Goal: Task Accomplishment & Management: Use online tool/utility

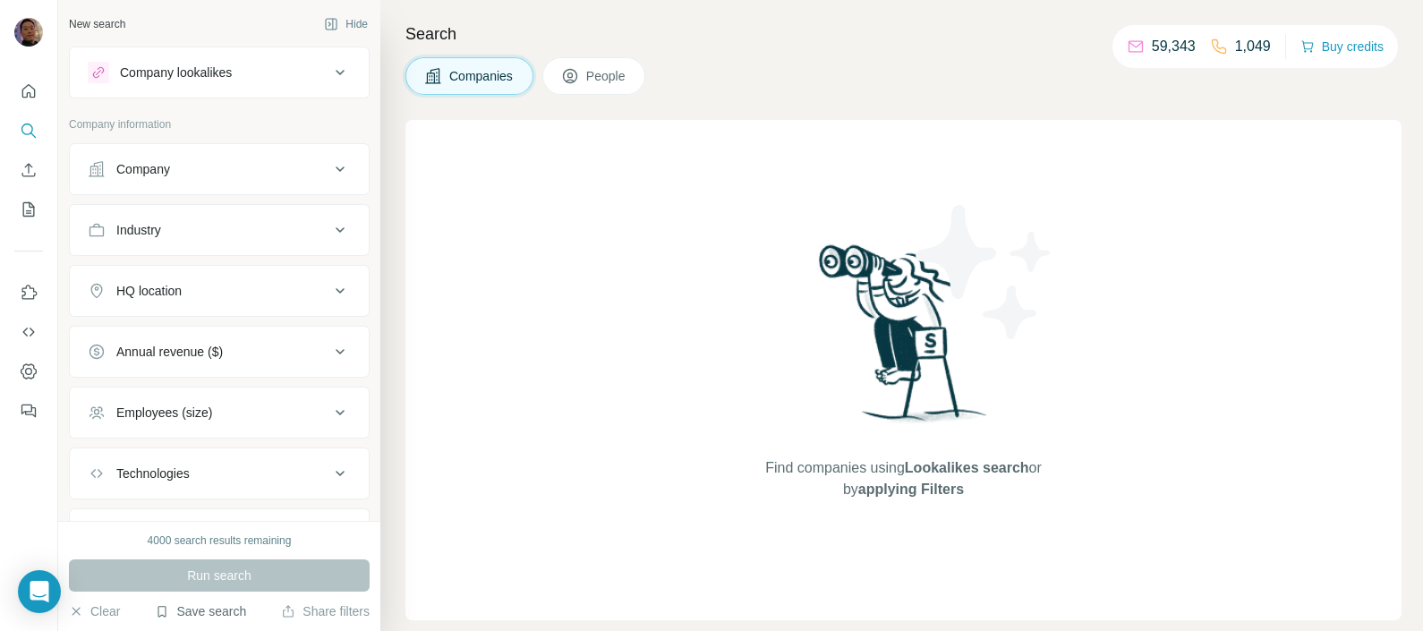
click at [194, 609] on button "Save search" at bounding box center [200, 612] width 91 height 18
click at [507, 568] on div "Find companies using Lookalikes search or by applying Filters" at bounding box center [904, 370] width 996 height 500
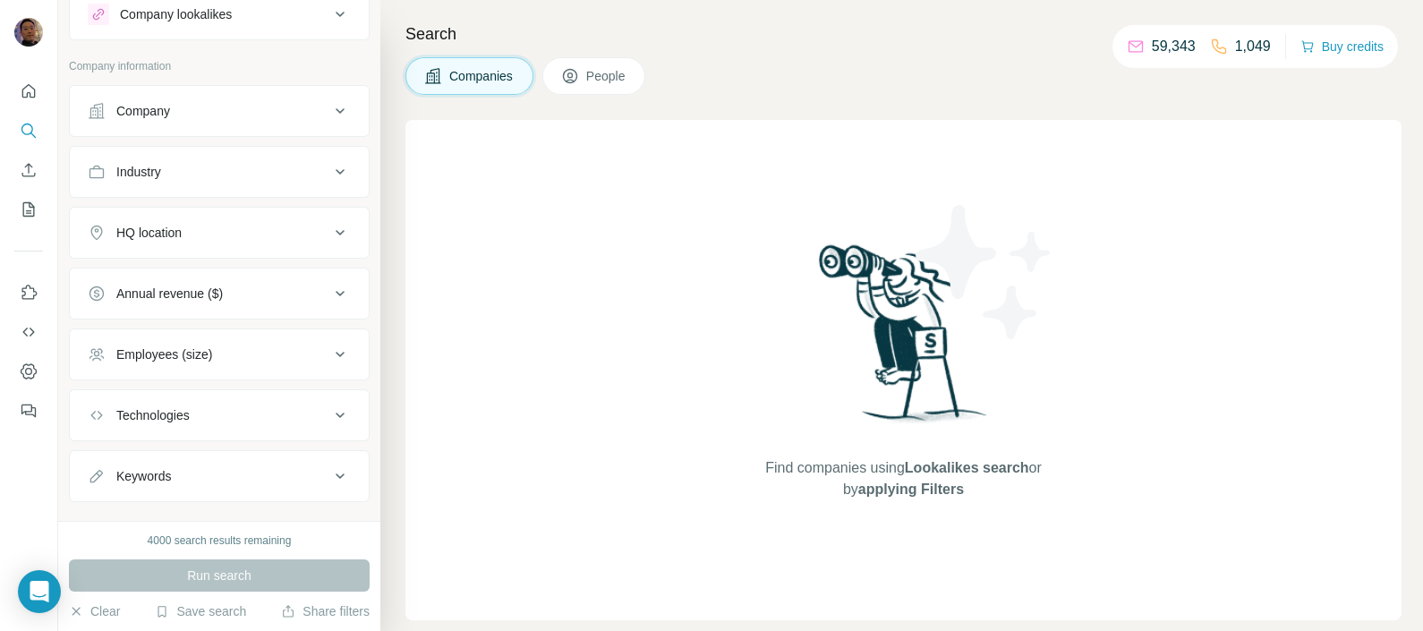
scroll to position [86, 0]
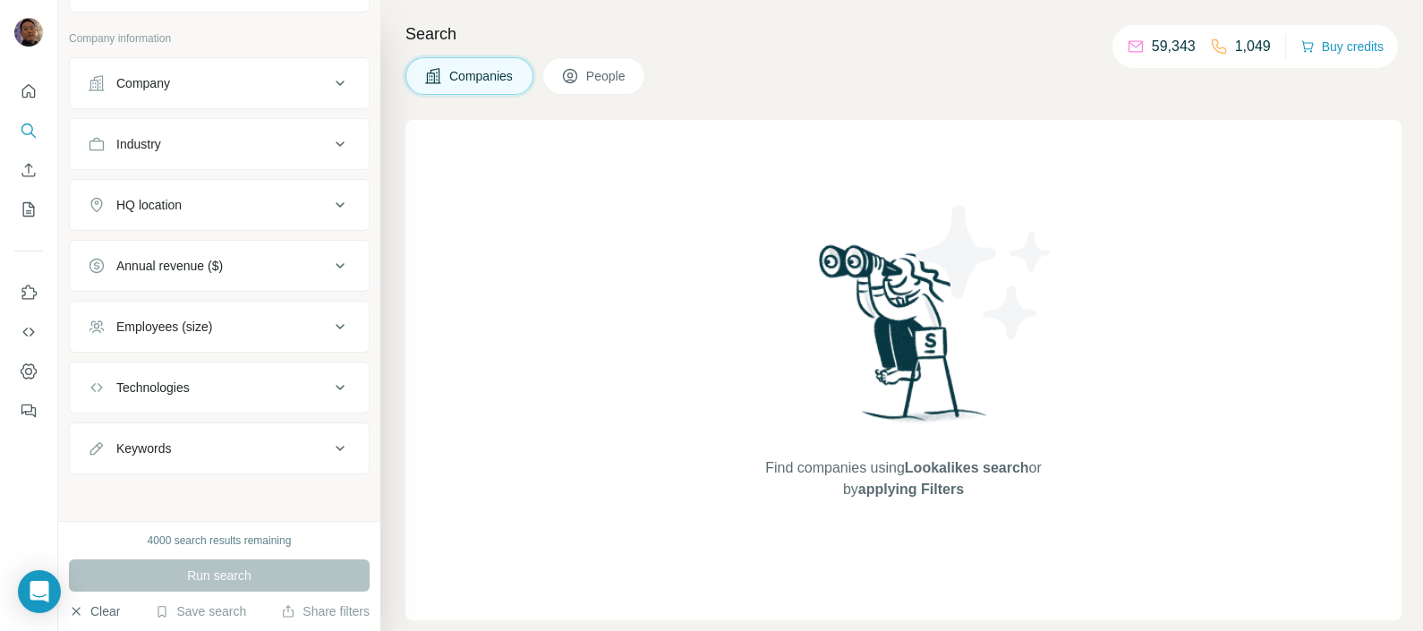
click at [90, 615] on button "Clear" at bounding box center [94, 612] width 51 height 18
click at [22, 127] on icon "Search" at bounding box center [27, 130] width 12 height 12
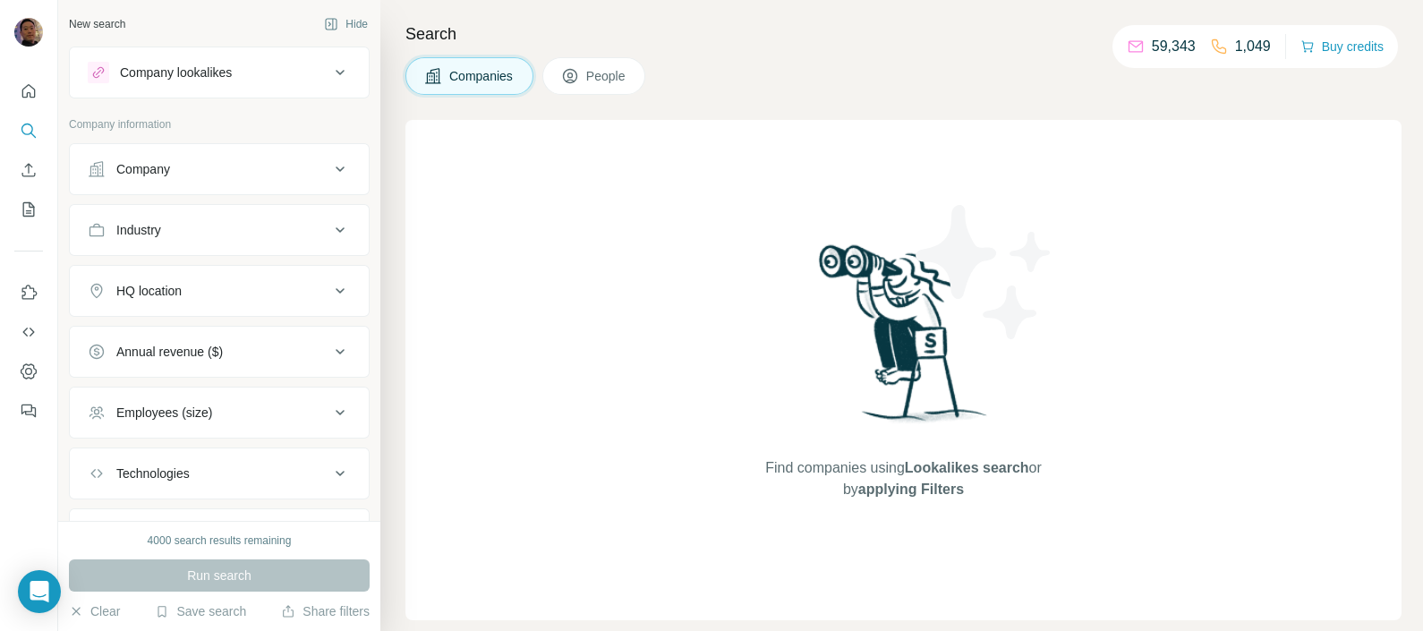
click at [329, 70] on icon at bounding box center [339, 72] width 21 height 21
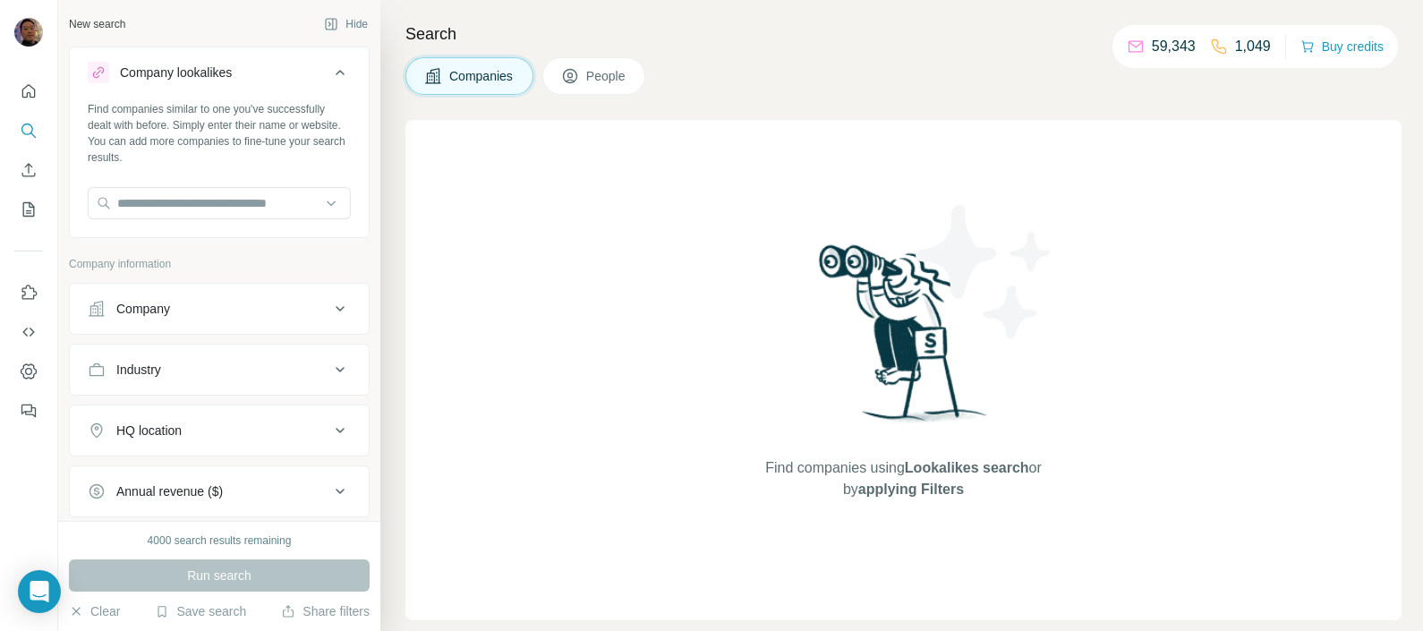
click at [329, 70] on icon at bounding box center [339, 72] width 21 height 21
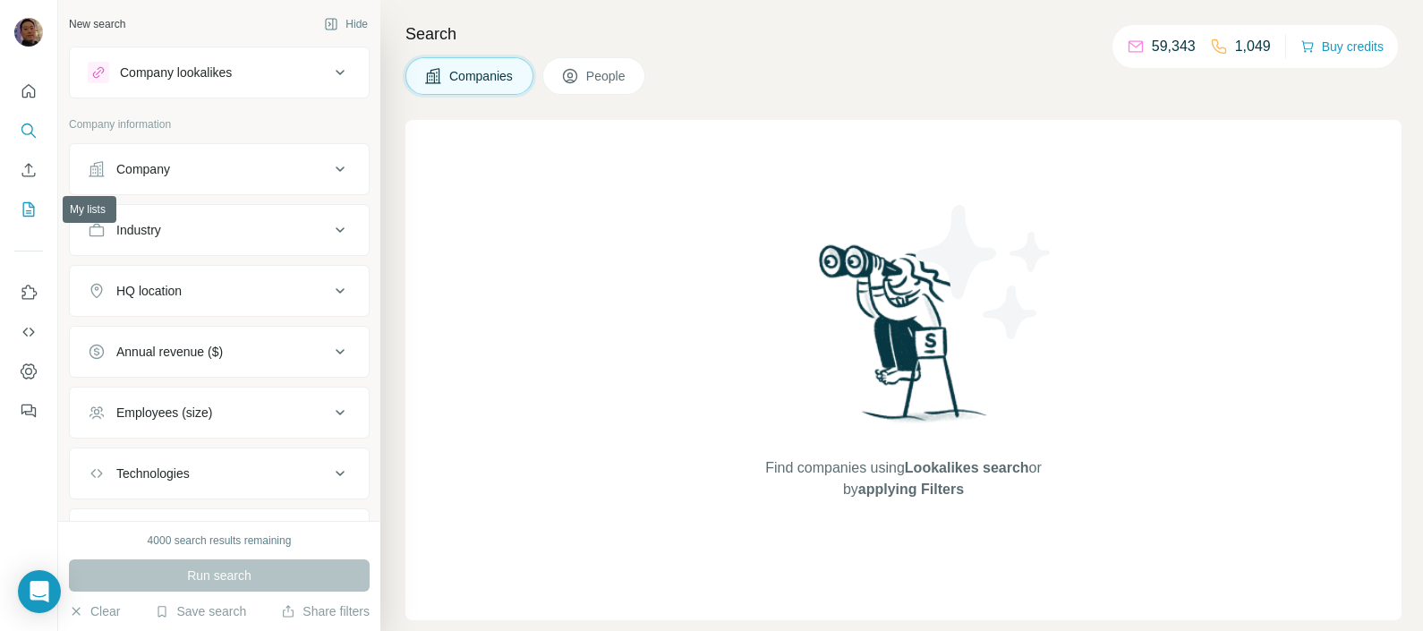
click at [29, 203] on icon "My lists" at bounding box center [30, 208] width 9 height 12
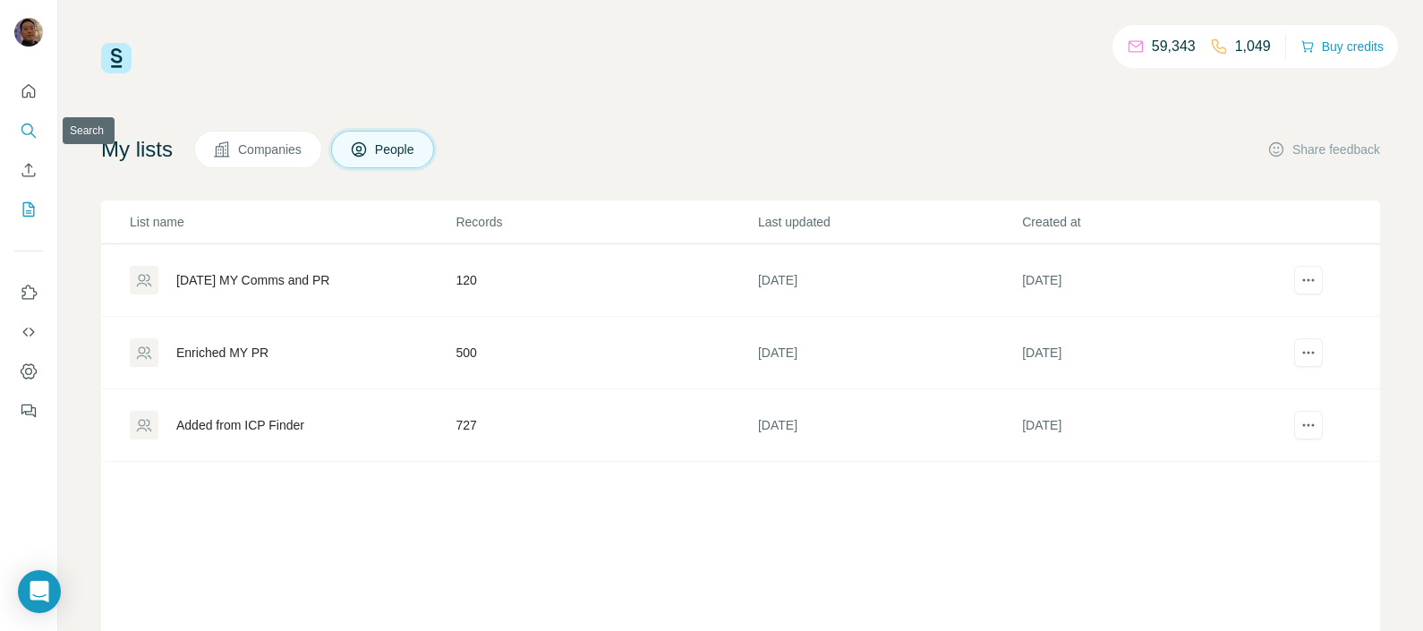
click at [24, 130] on icon "Search" at bounding box center [29, 131] width 18 height 18
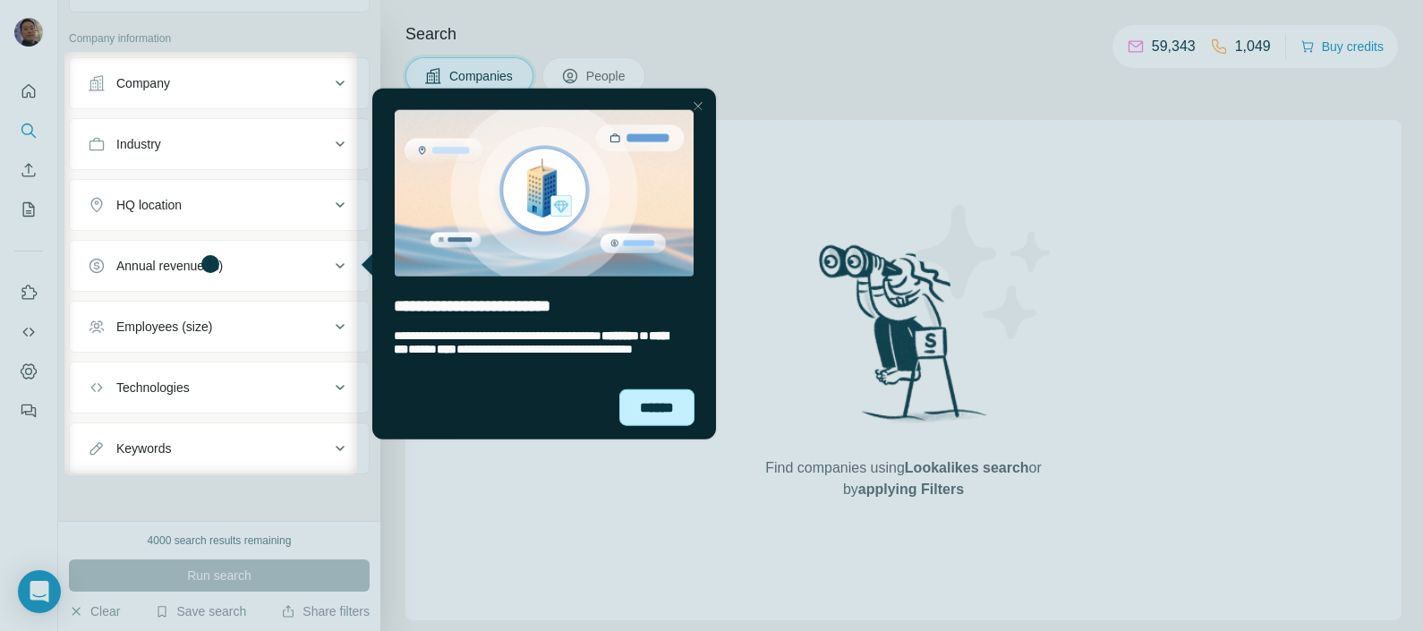
drag, startPoint x: 655, startPoint y: 408, endPoint x: 702, endPoint y: 594, distance: 191.9
click at [655, 408] on div "******" at bounding box center [656, 407] width 75 height 37
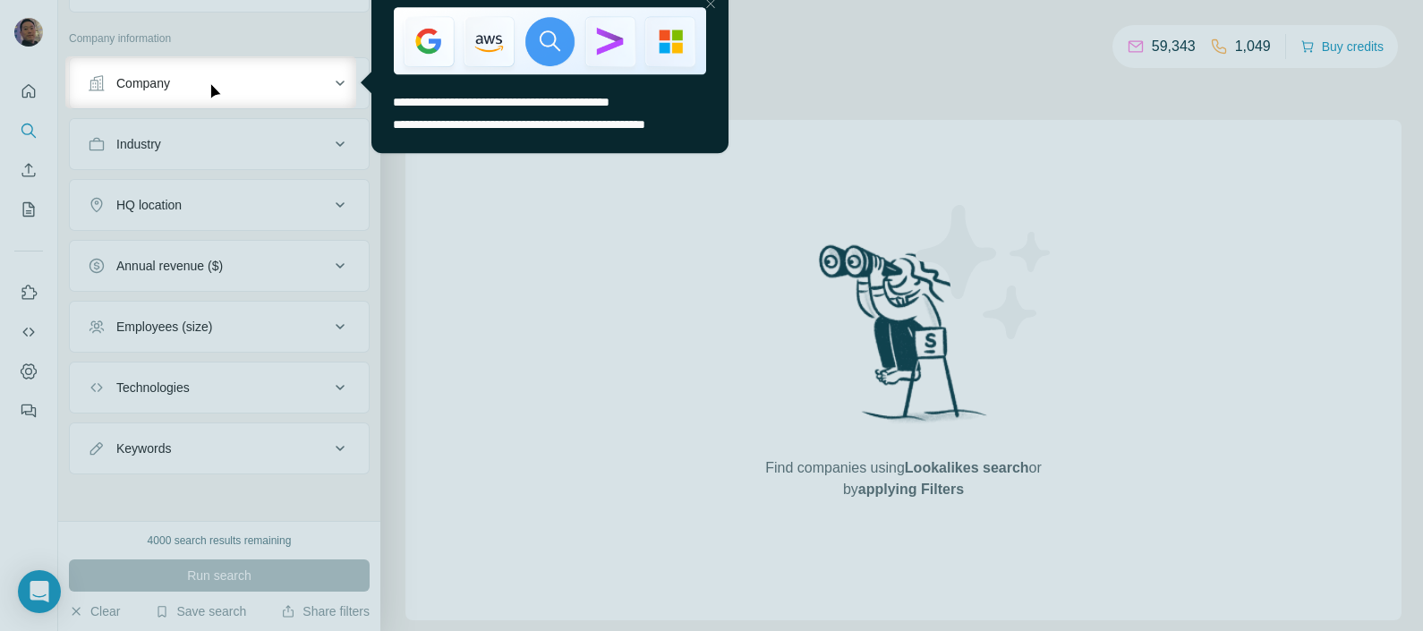
click at [439, 357] on div at bounding box center [711, 369] width 1423 height 523
drag, startPoint x: 710, startPoint y: 4, endPoint x: 933, endPoint y: 150, distance: 265.9
click at [710, 4] on div at bounding box center [709, 4] width 21 height 21
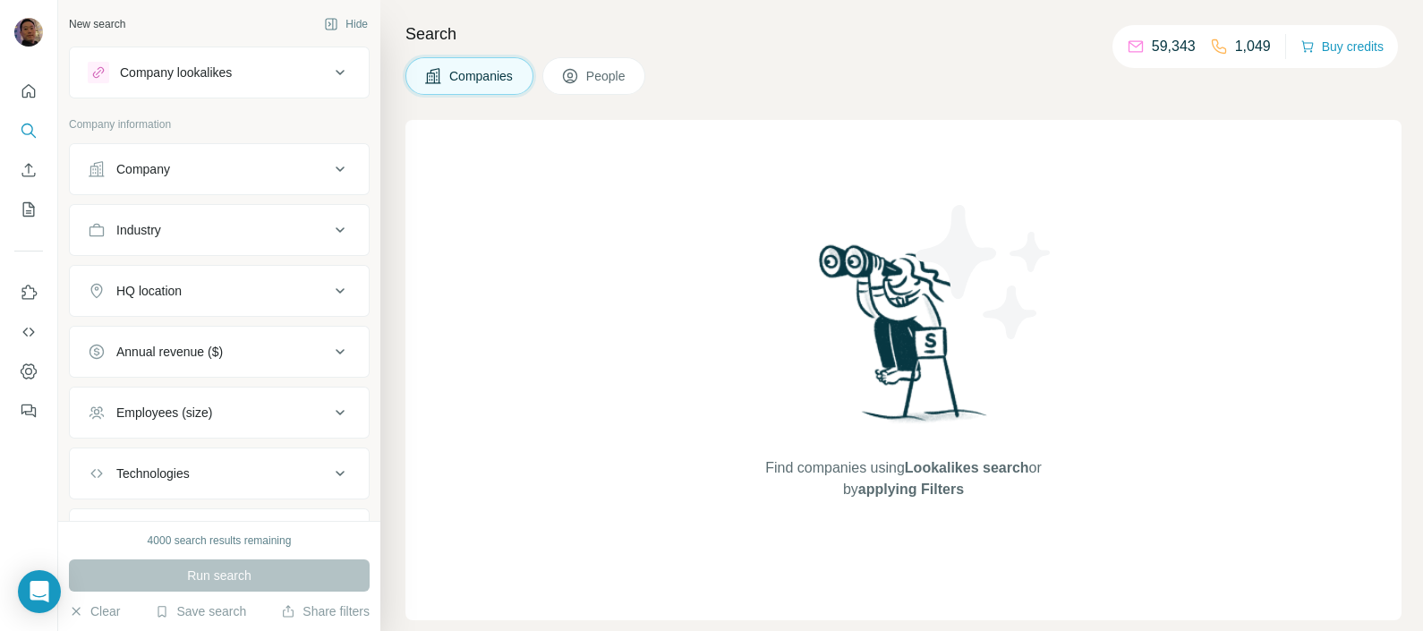
click at [173, 169] on div "Company" at bounding box center [209, 169] width 242 height 18
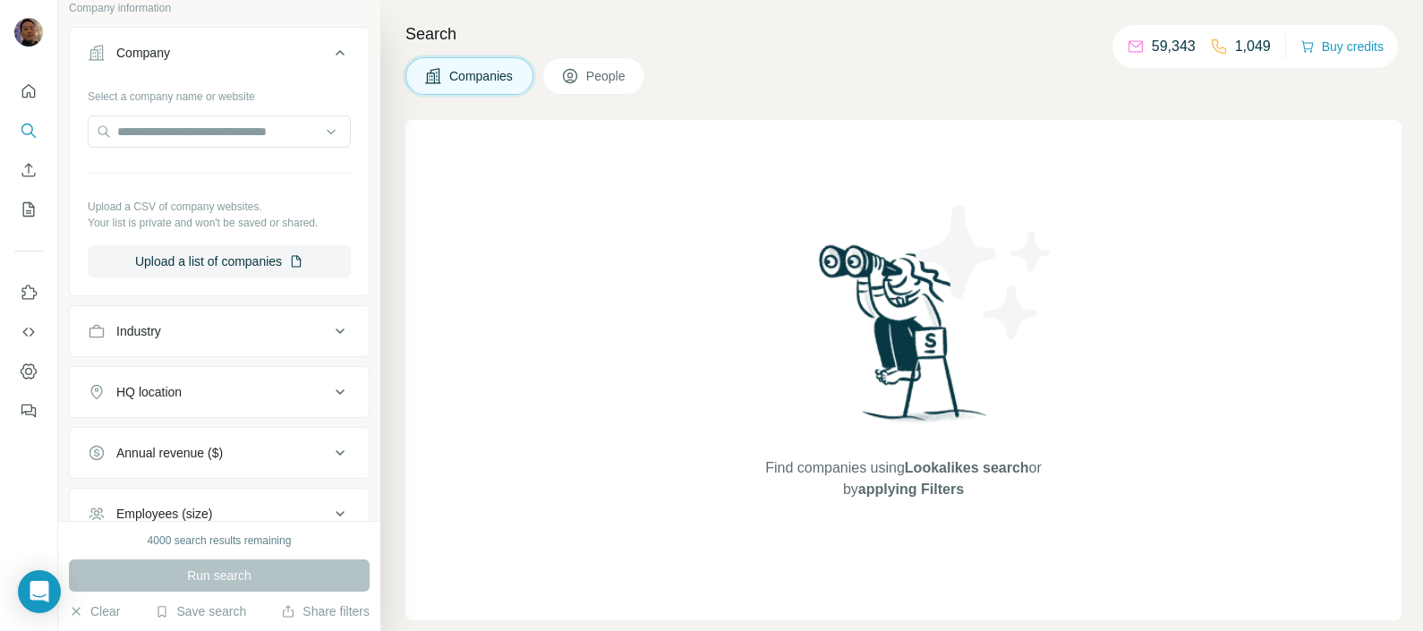
scroll to position [223, 0]
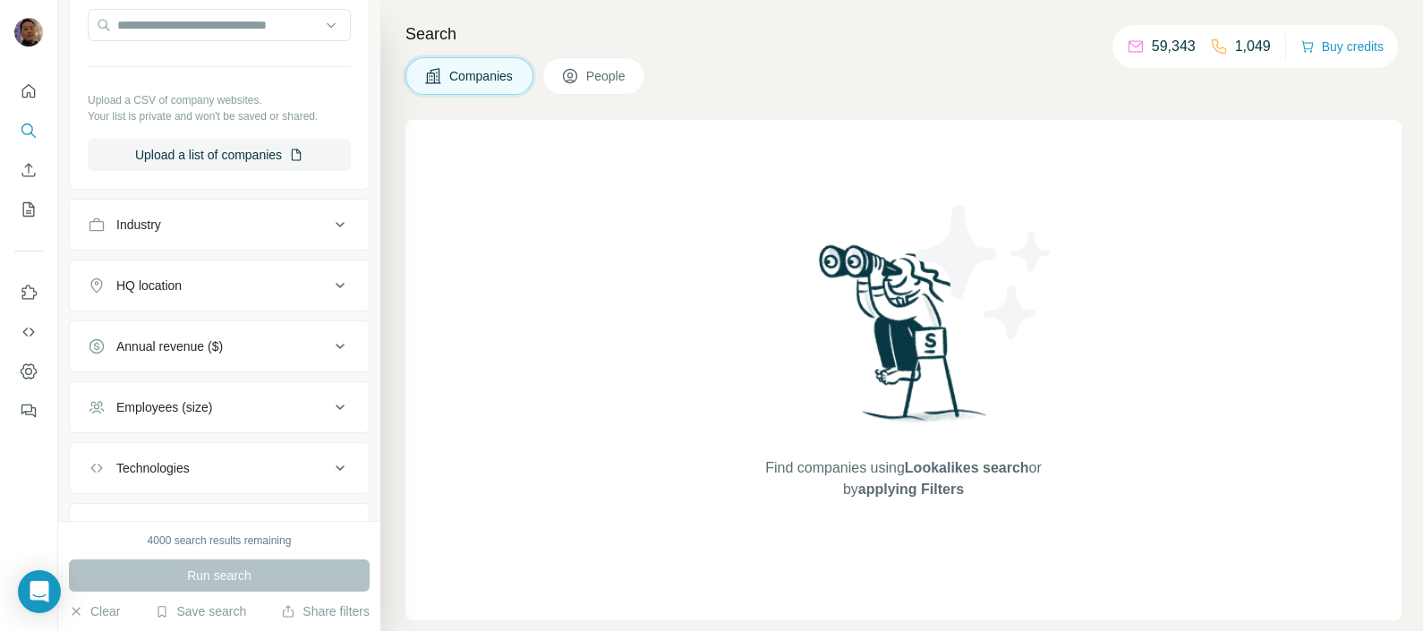
click at [577, 79] on icon at bounding box center [570, 76] width 18 height 18
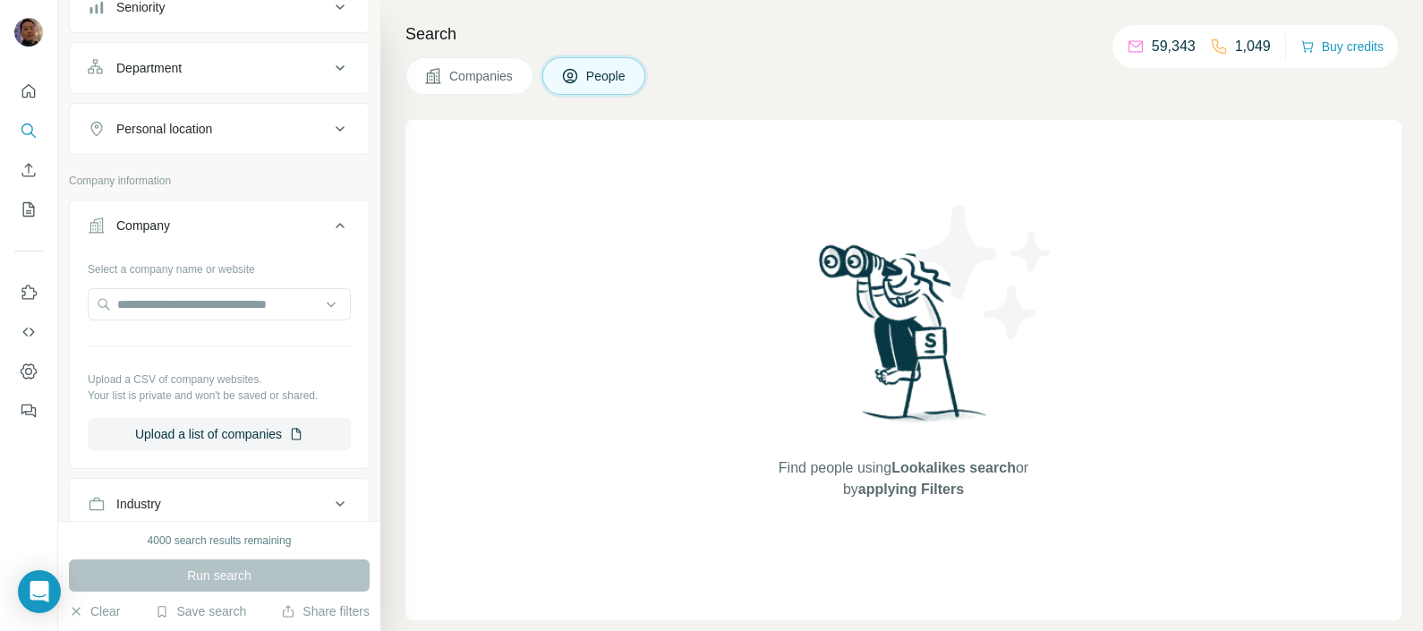
scroll to position [501, 0]
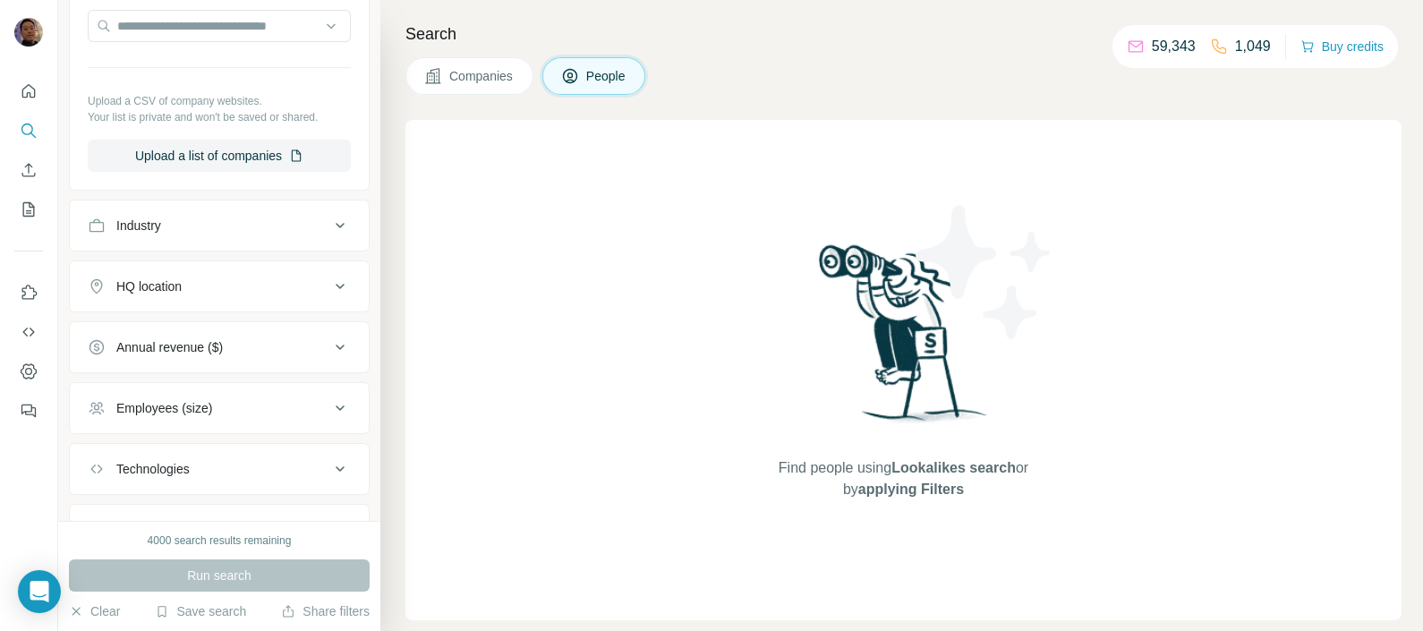
scroll to position [582, 0]
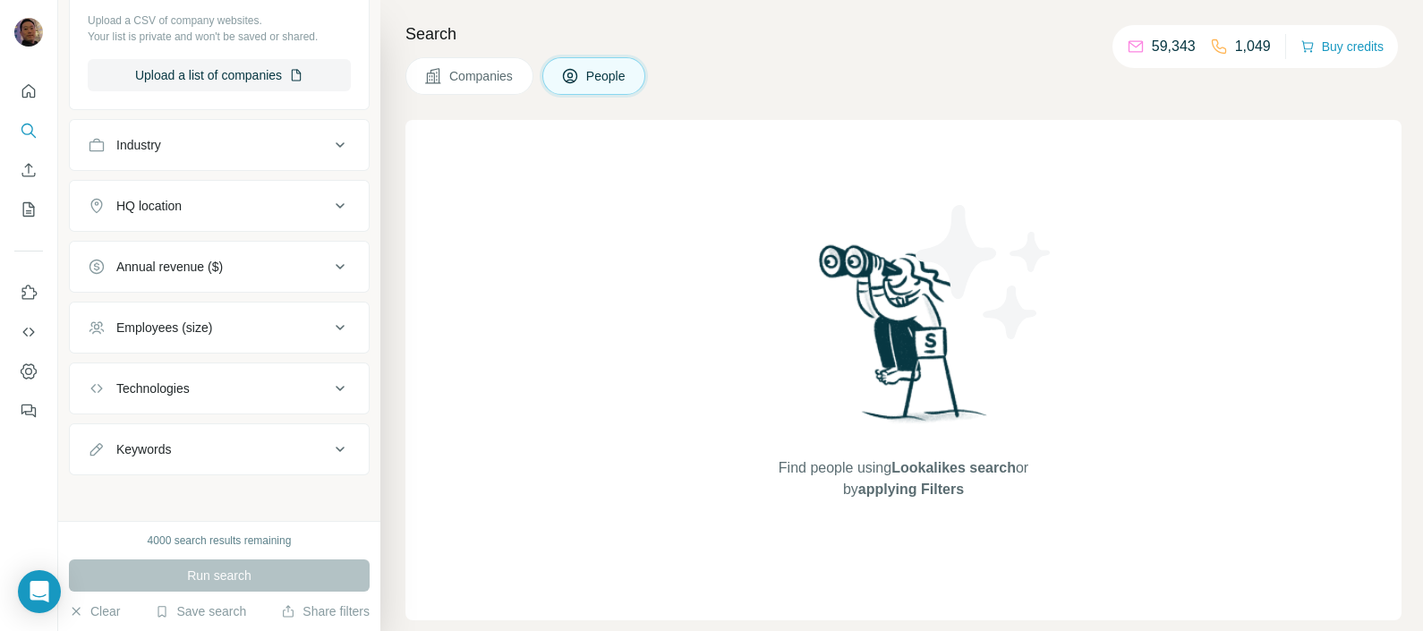
click at [263, 574] on div "Run search" at bounding box center [219, 576] width 301 height 32
click at [325, 611] on button "Share filters" at bounding box center [325, 612] width 89 height 18
click at [497, 79] on span "Companies" at bounding box center [481, 76] width 65 height 18
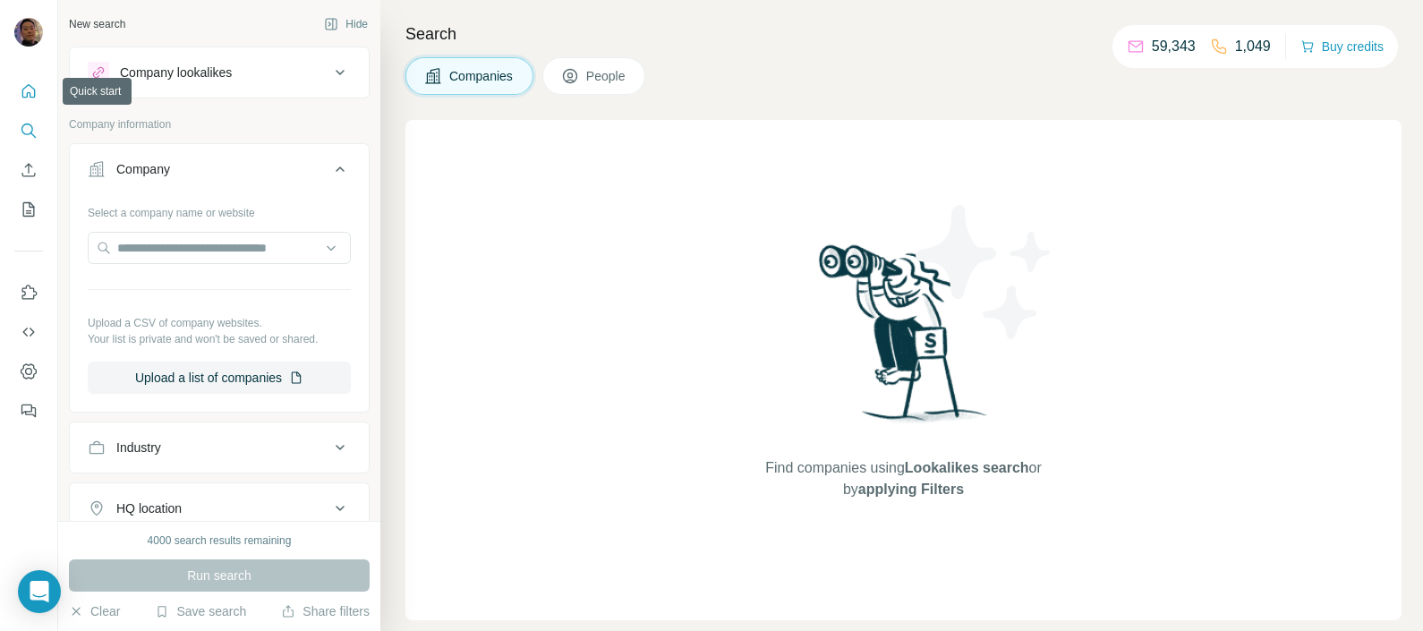
click at [25, 91] on icon "Quick start" at bounding box center [29, 91] width 18 height 18
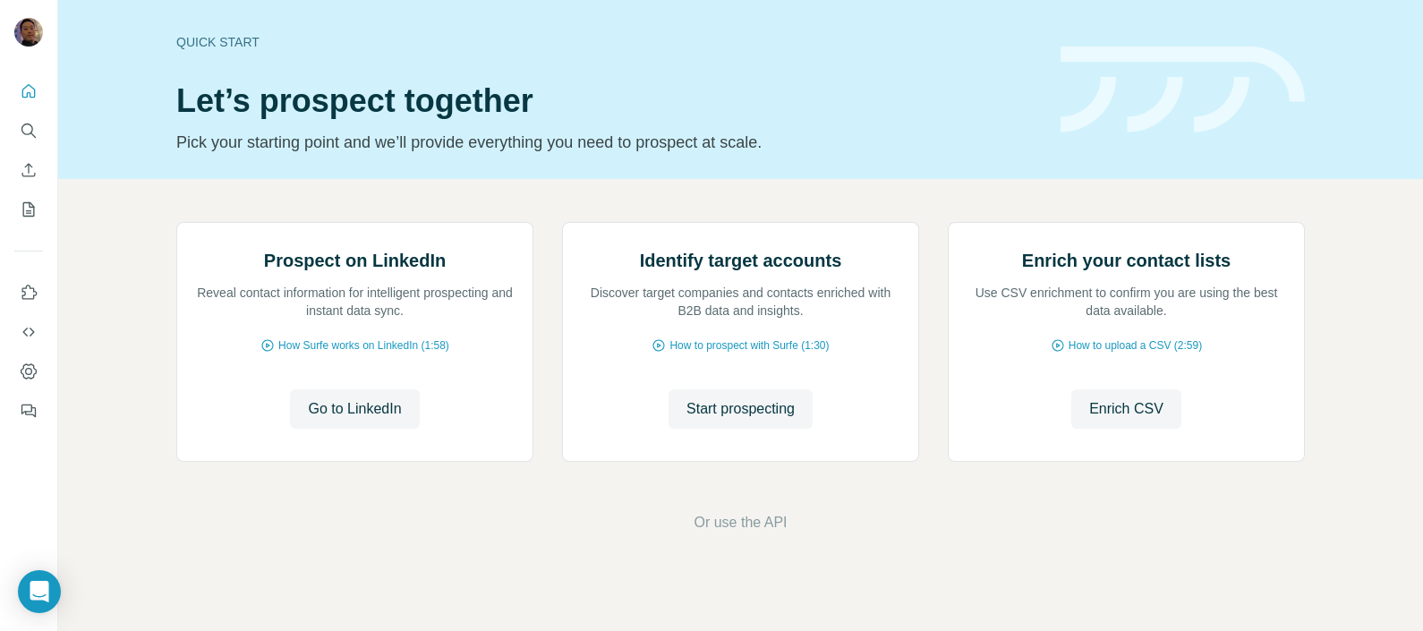
scroll to position [141, 0]
click at [24, 131] on icon "Search" at bounding box center [29, 131] width 18 height 18
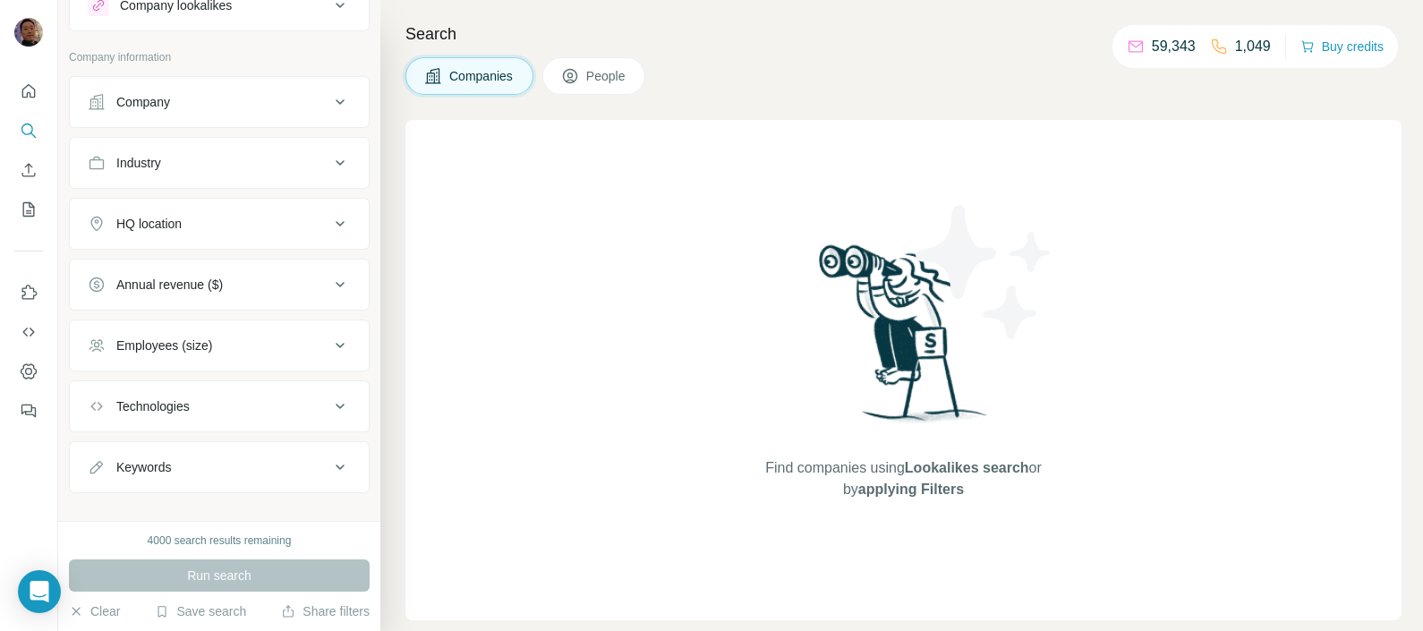
scroll to position [86, 0]
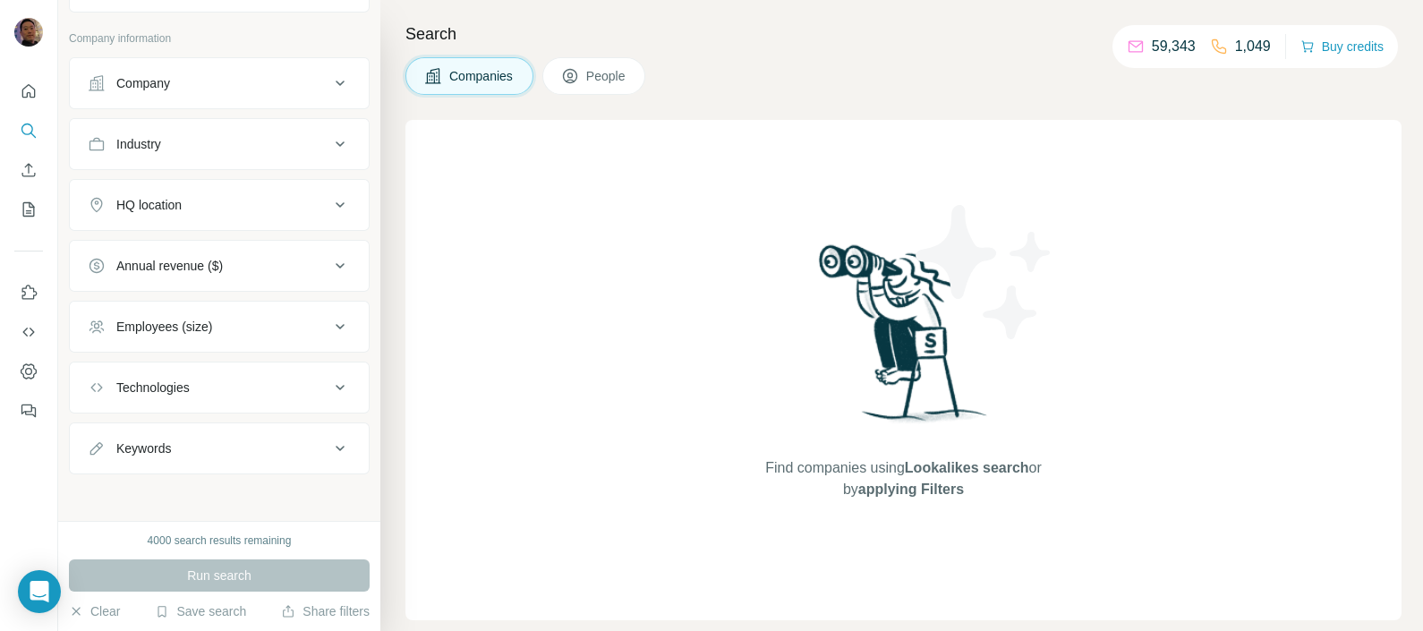
click at [289, 448] on div "Keywords" at bounding box center [209, 449] width 242 height 18
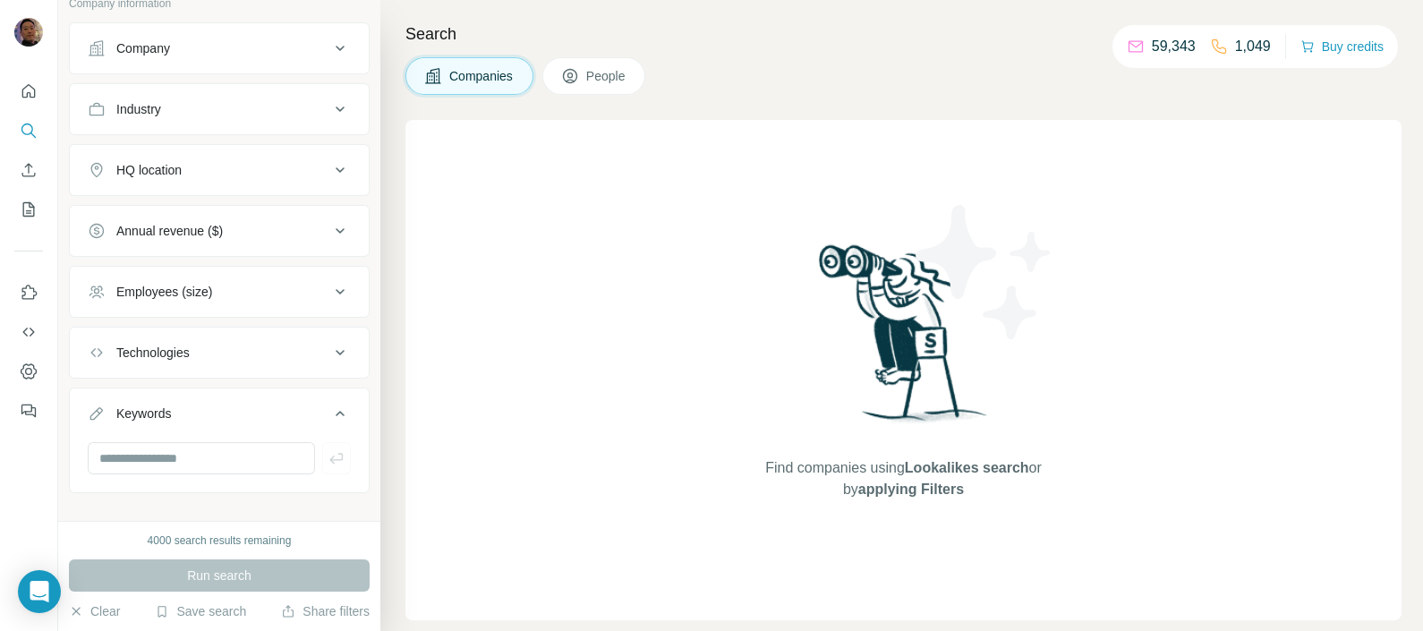
scroll to position [140, 0]
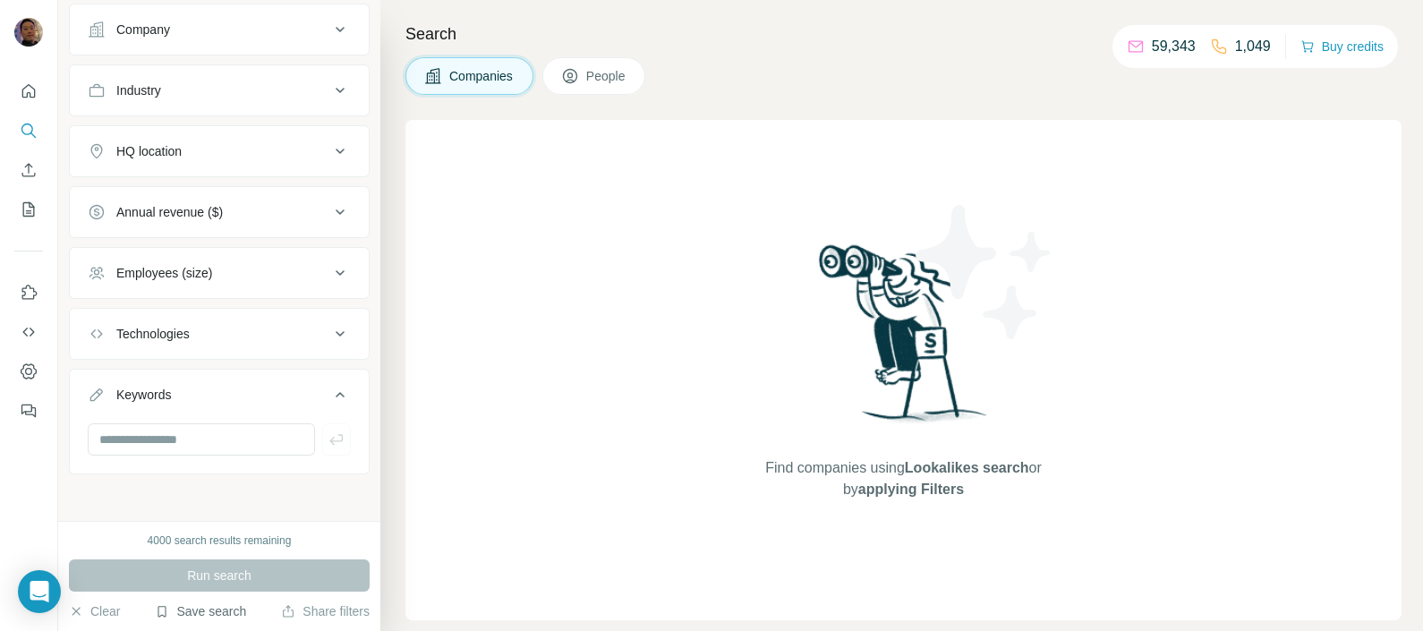
click at [188, 618] on button "Save search" at bounding box center [200, 612] width 91 height 18
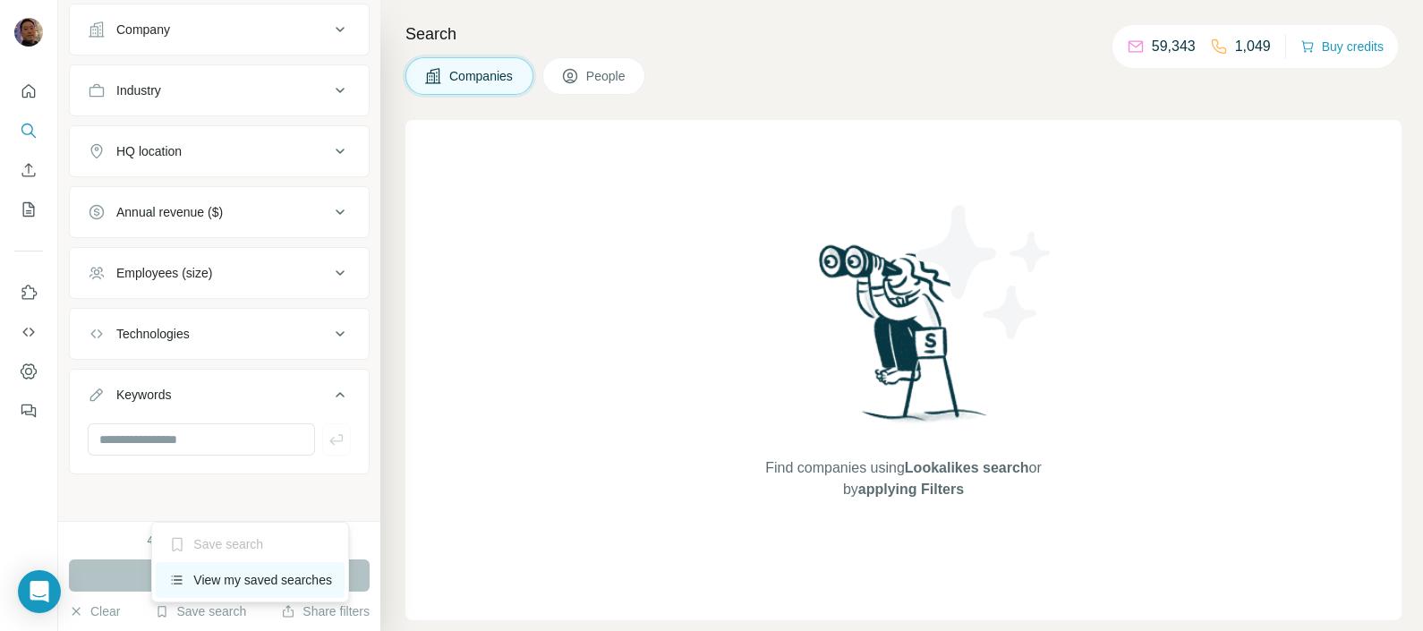
click at [211, 579] on div "View my saved searches" at bounding box center [250, 580] width 189 height 36
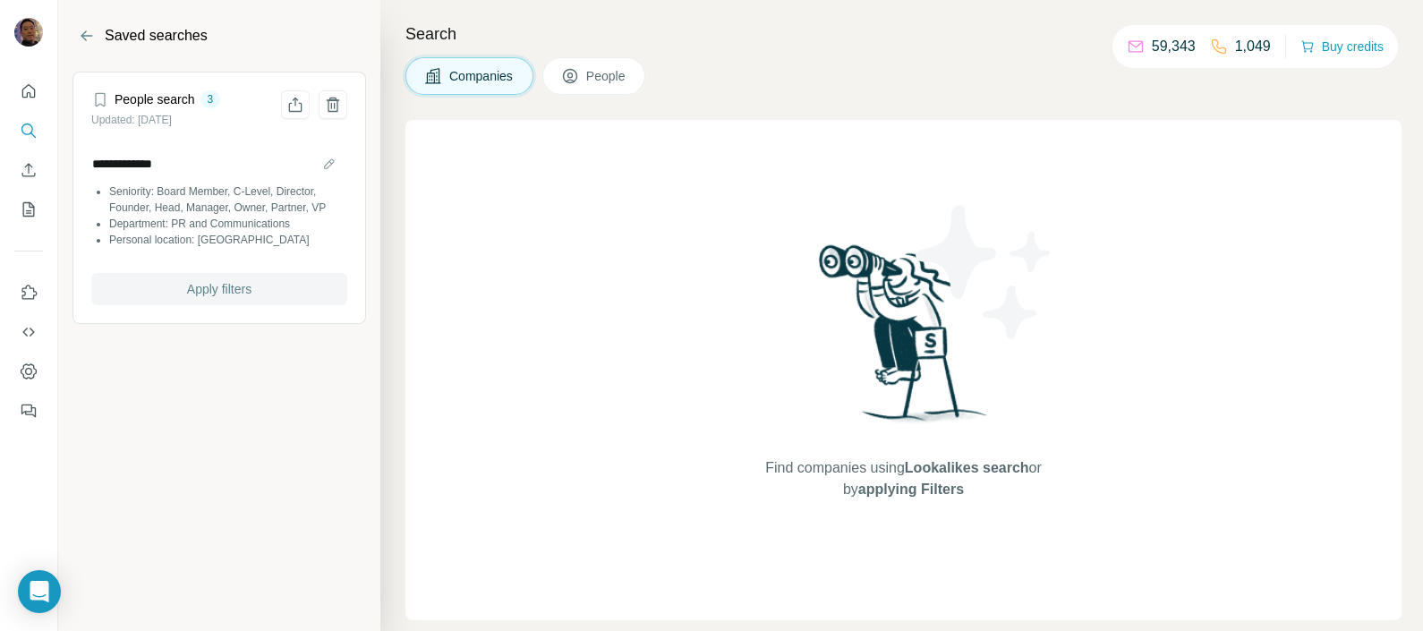
click at [226, 280] on span "Apply filters" at bounding box center [219, 289] width 64 height 18
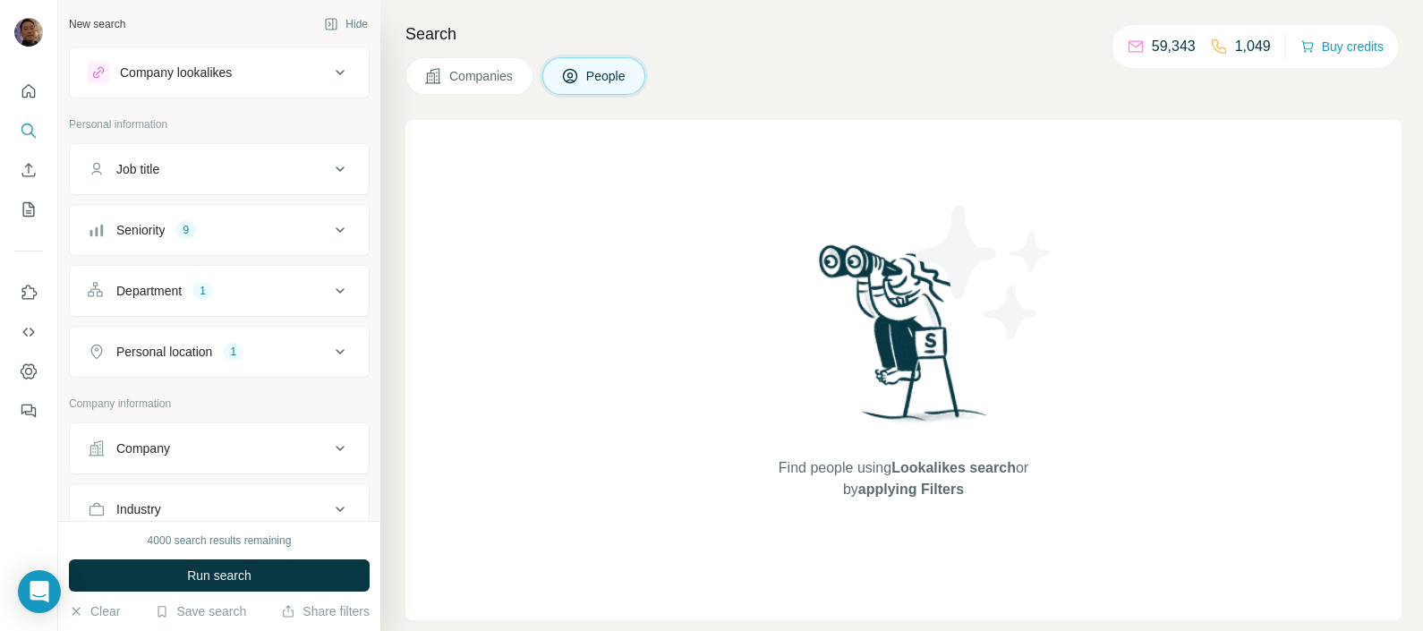
scroll to position [111, 0]
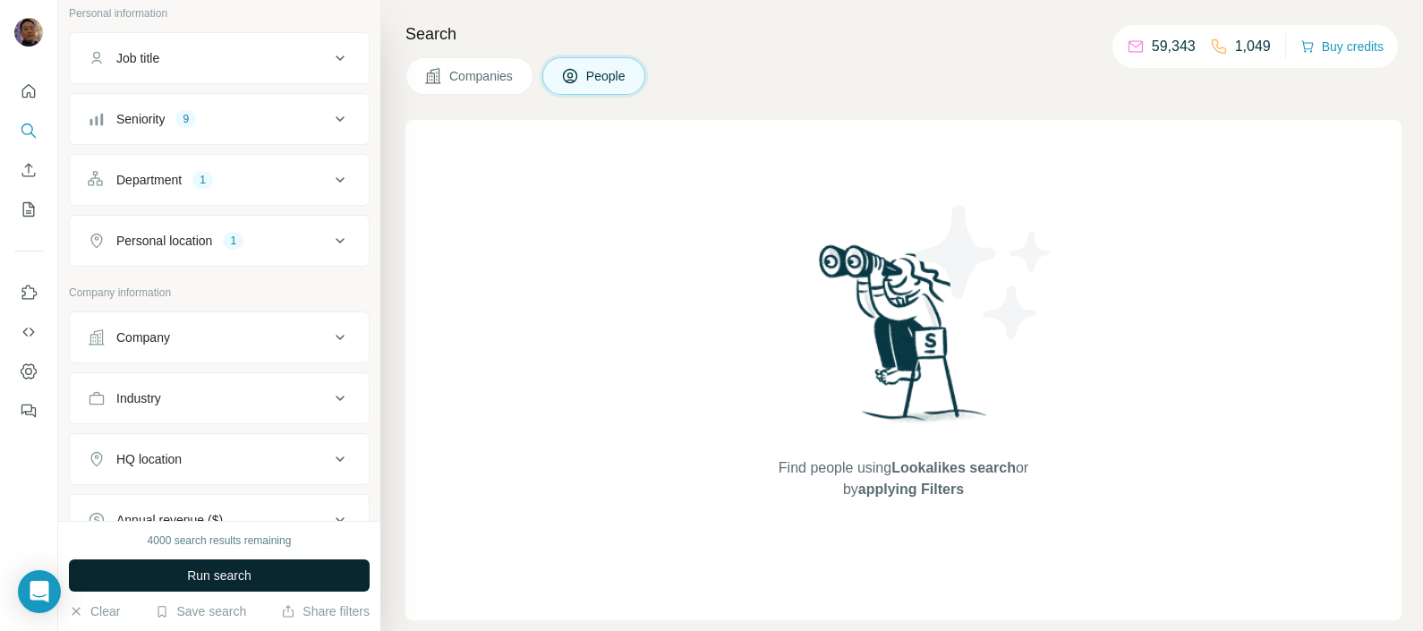
click at [273, 568] on button "Run search" at bounding box center [219, 576] width 301 height 32
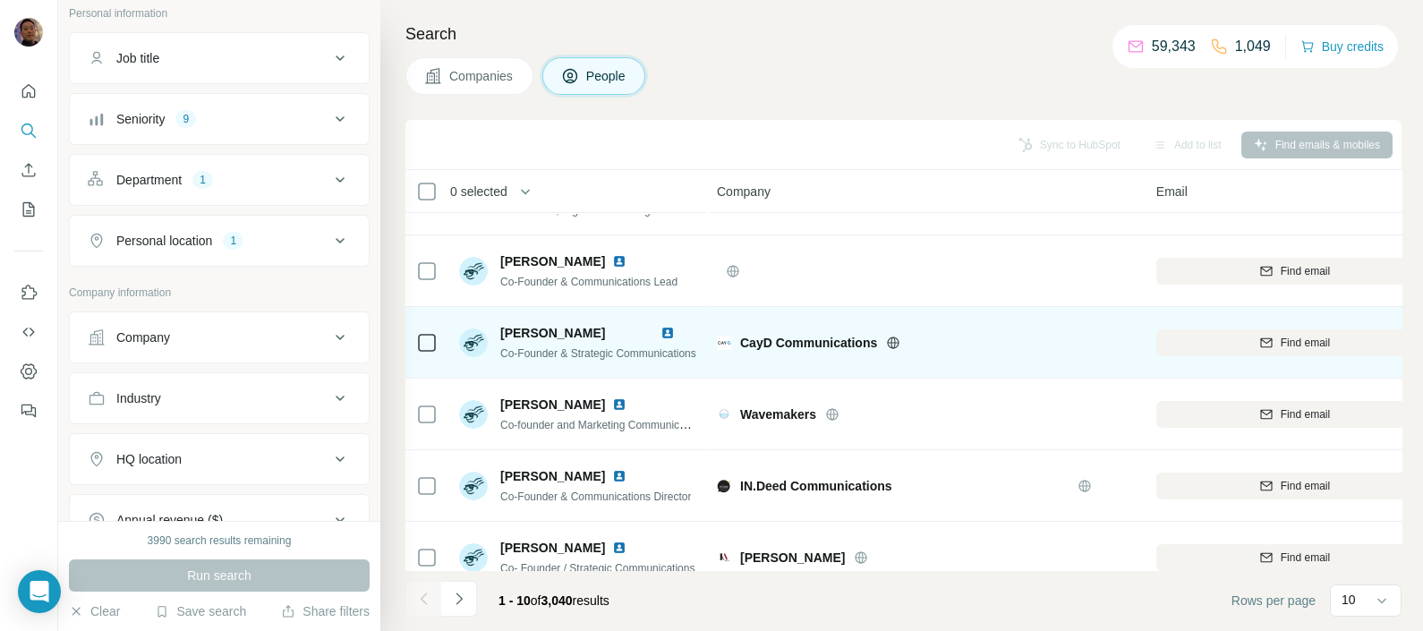
scroll to position [370, 0]
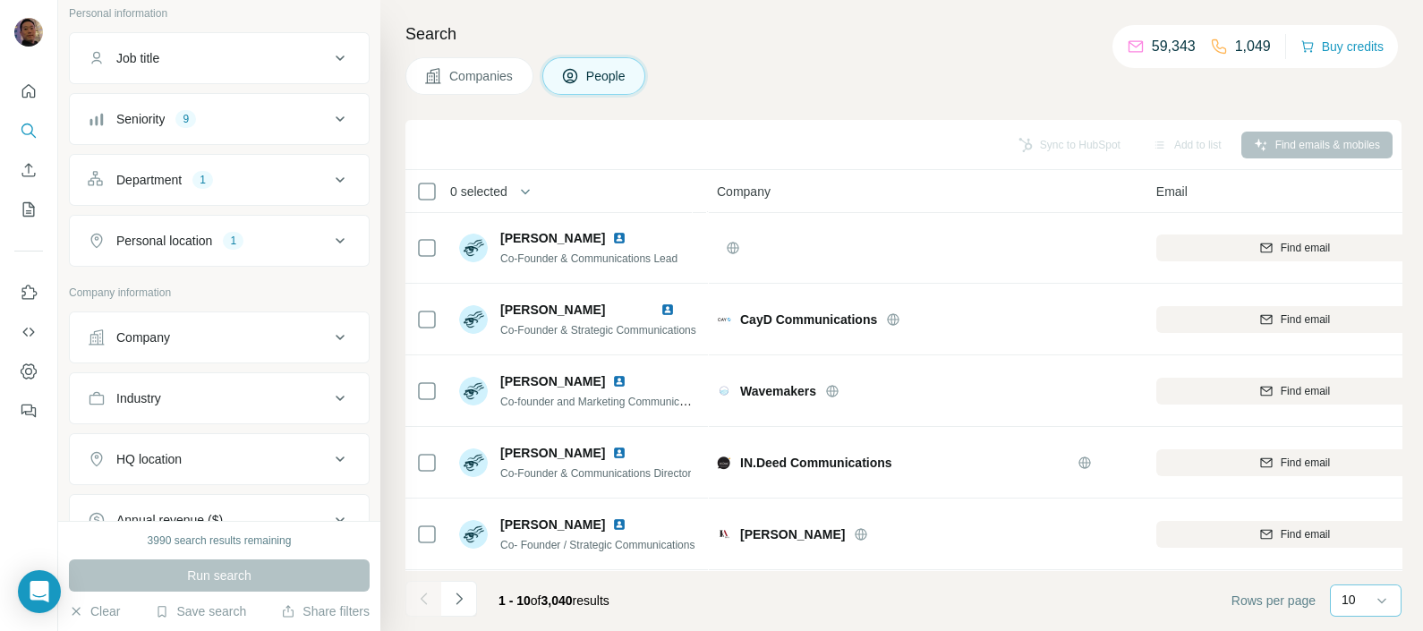
click at [1358, 603] on div "10" at bounding box center [1364, 600] width 45 height 18
click at [1366, 457] on div "60" at bounding box center [1366, 464] width 41 height 18
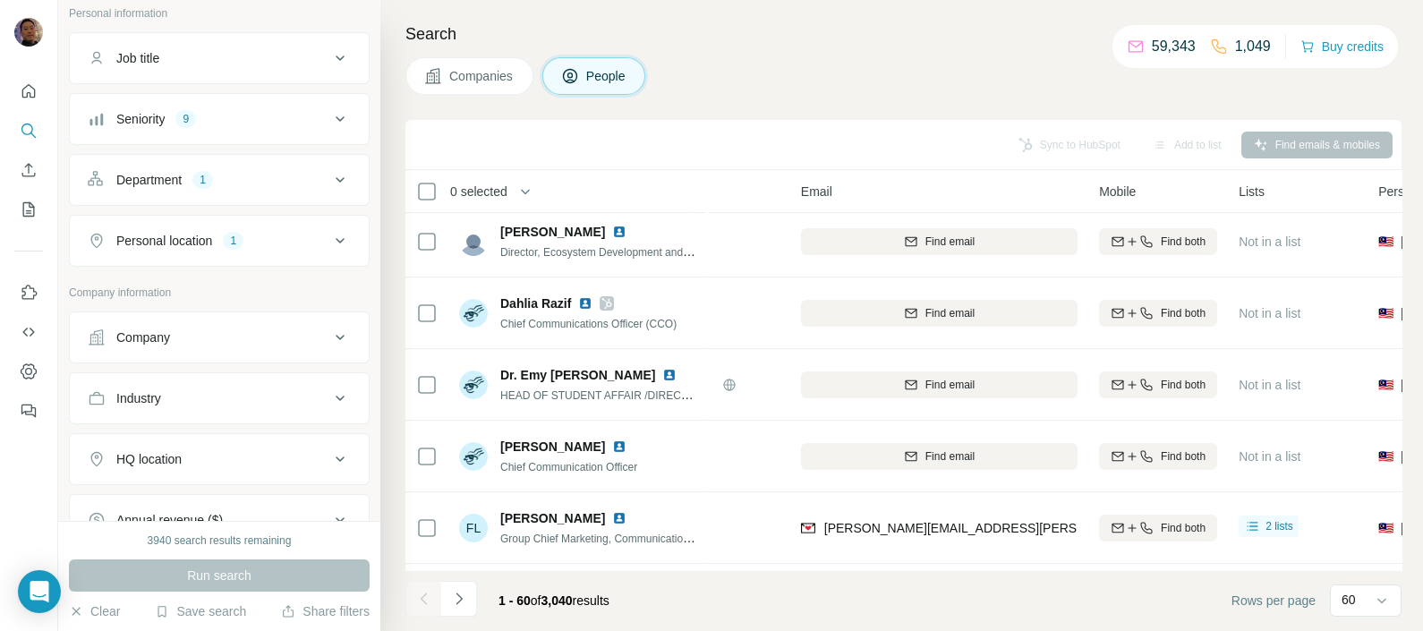
scroll to position [1153, 562]
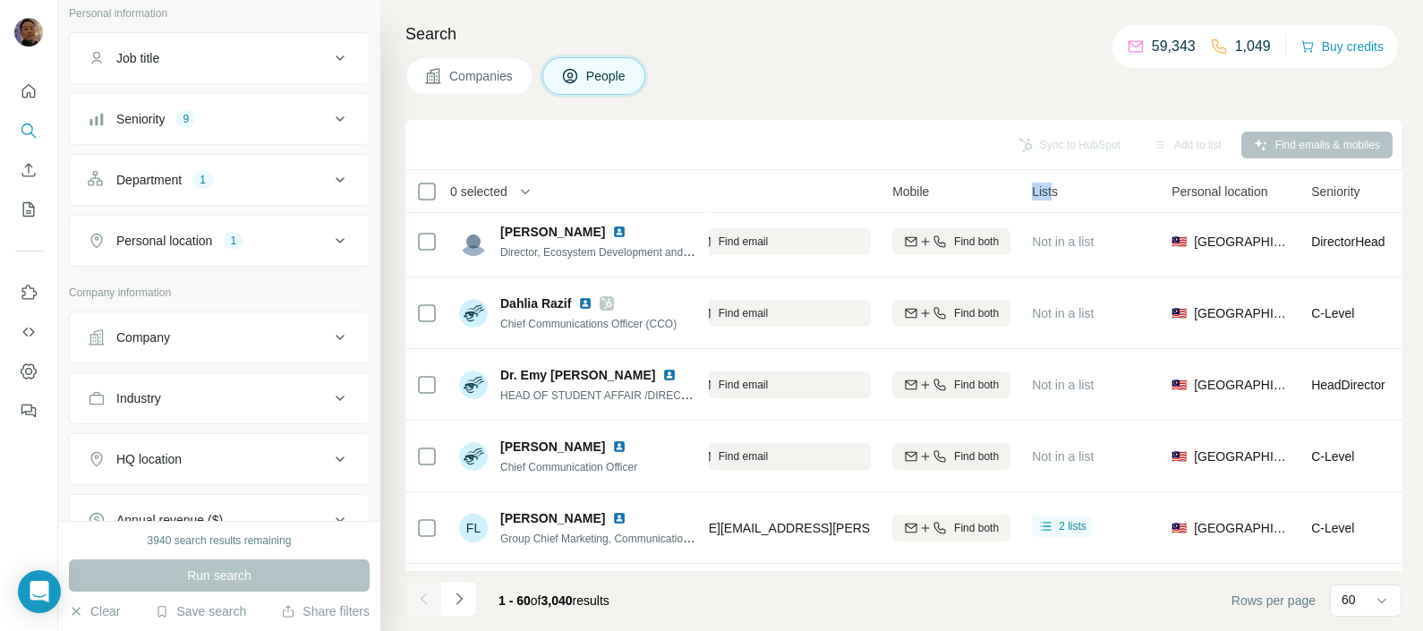
drag, startPoint x: 1055, startPoint y: 192, endPoint x: 1016, endPoint y: 189, distance: 38.7
click at [0, 0] on tr "0 selected People Company Email Mobile Lists Personal location Seniority Depart…" at bounding box center [0, 0] width 0 height 0
drag, startPoint x: 1016, startPoint y: 189, endPoint x: 1052, endPoint y: 192, distance: 36.0
click at [1056, 197] on span "Lists" at bounding box center [1045, 192] width 26 height 18
click at [1046, 188] on span "Lists" at bounding box center [1045, 192] width 26 height 18
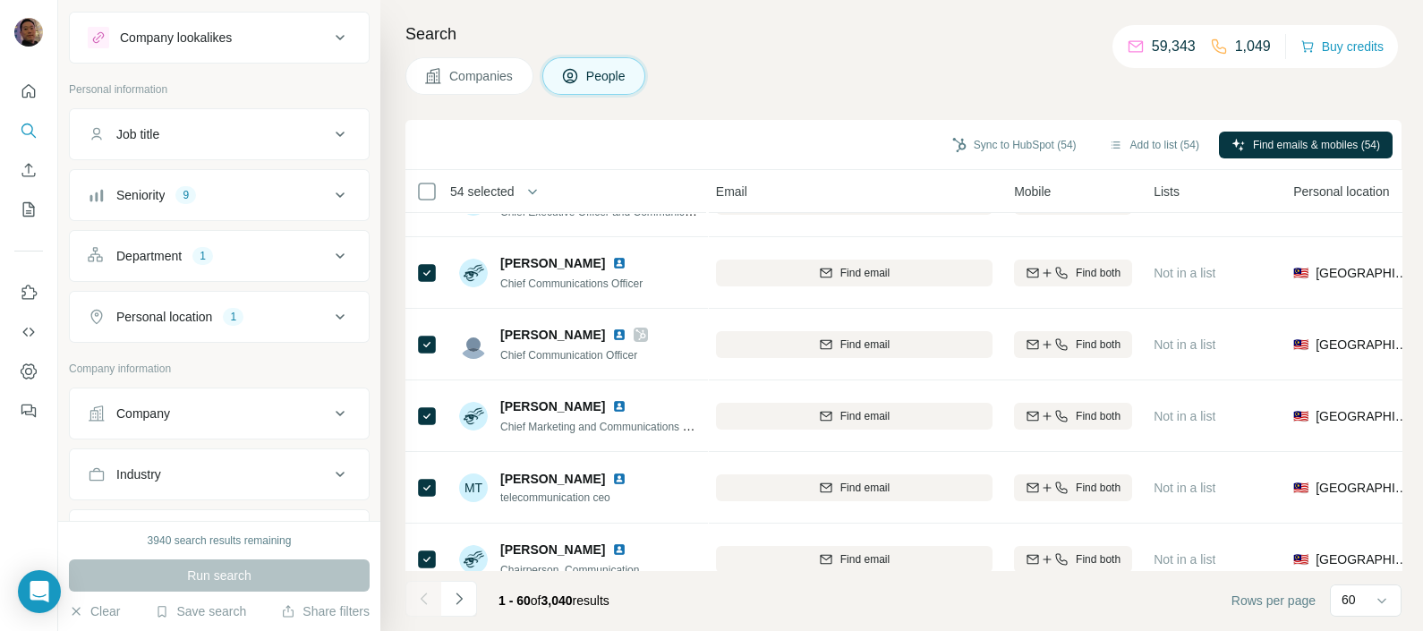
scroll to position [0, 0]
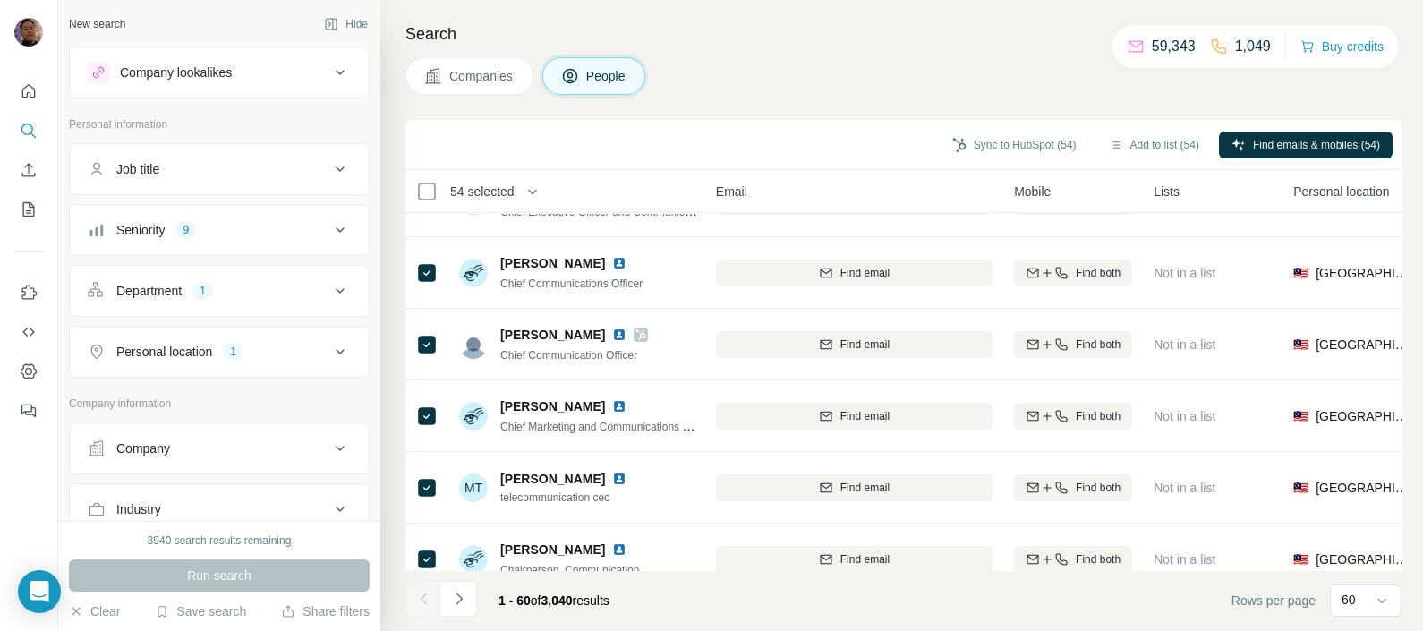
click at [329, 232] on icon at bounding box center [339, 229] width 21 height 21
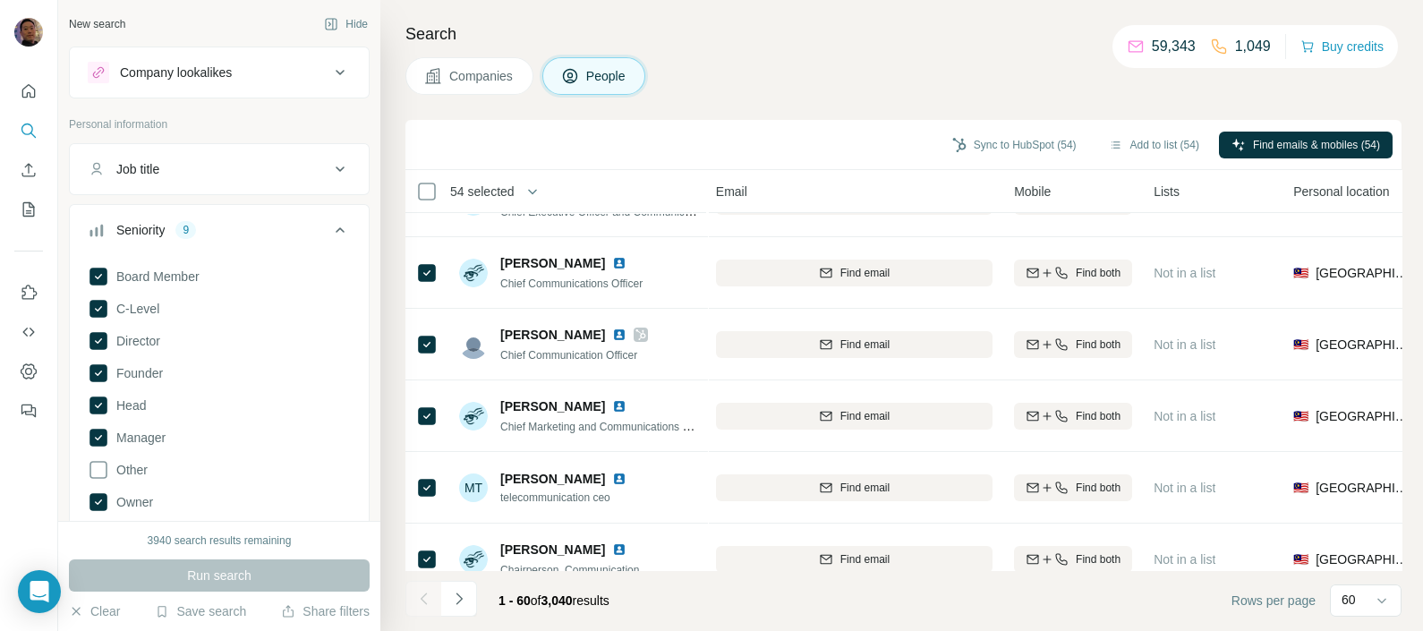
click at [329, 233] on icon at bounding box center [339, 229] width 21 height 21
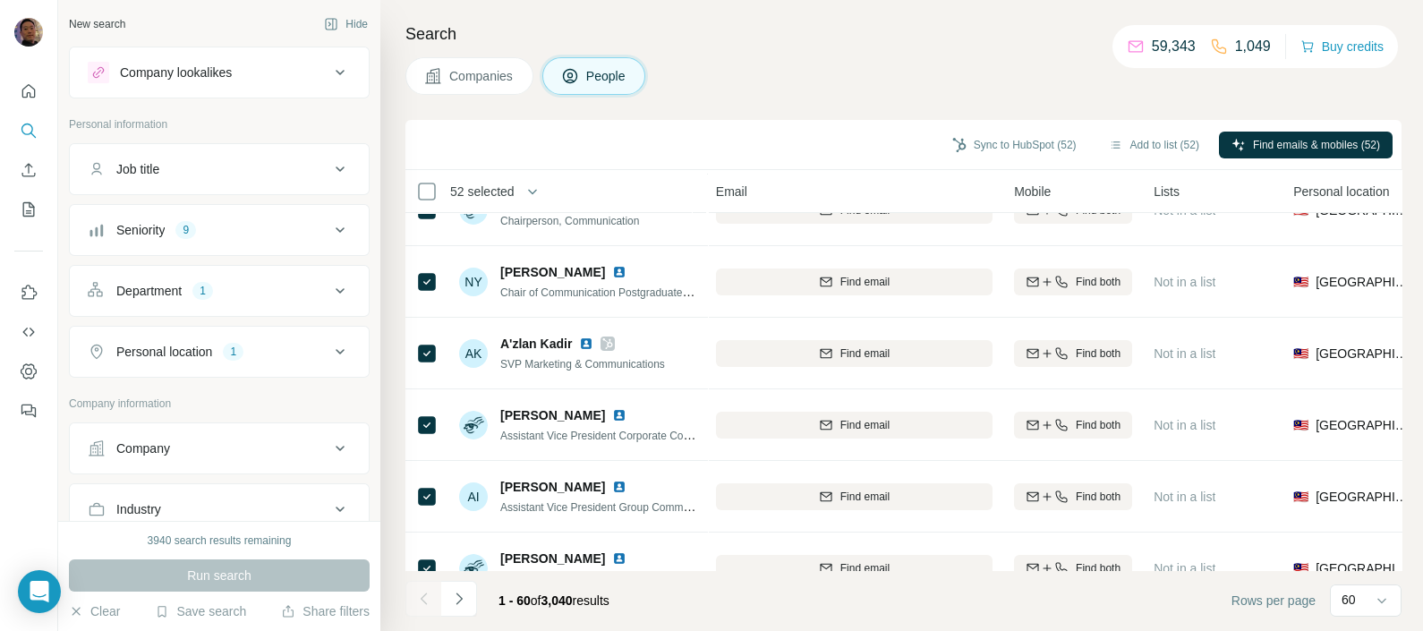
scroll to position [3951, 440]
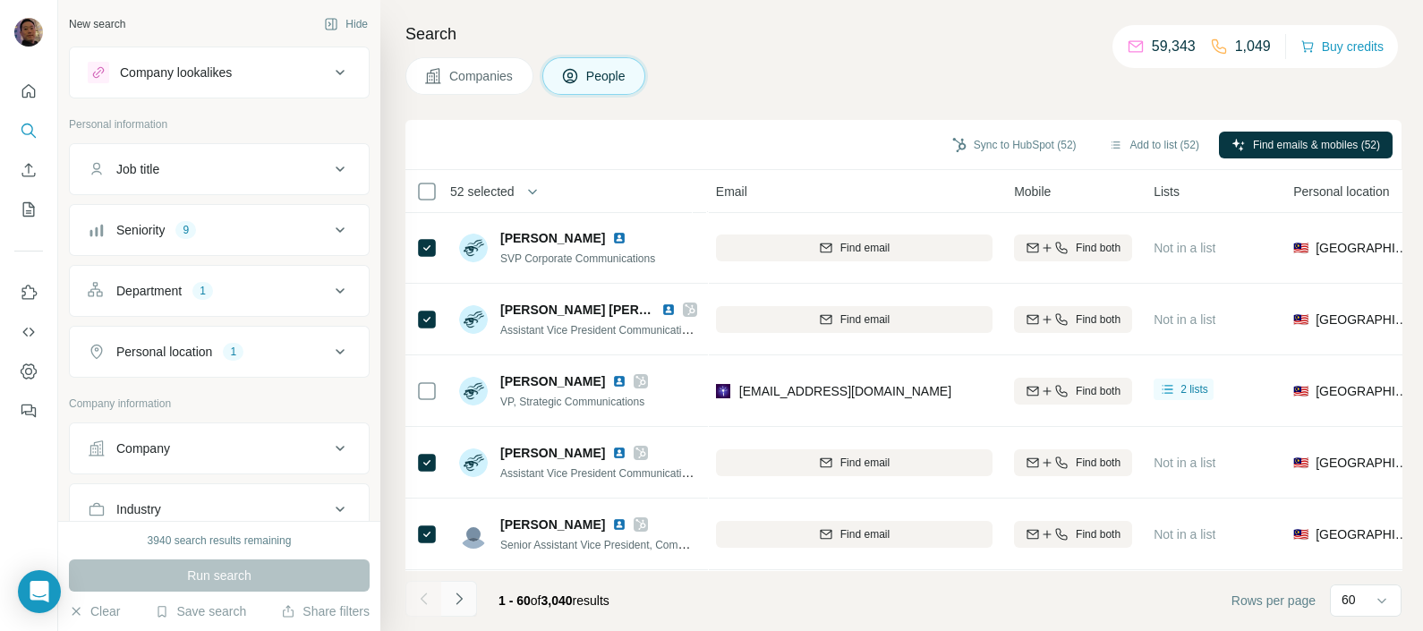
click at [464, 597] on icon "Navigate to next page" at bounding box center [459, 599] width 18 height 18
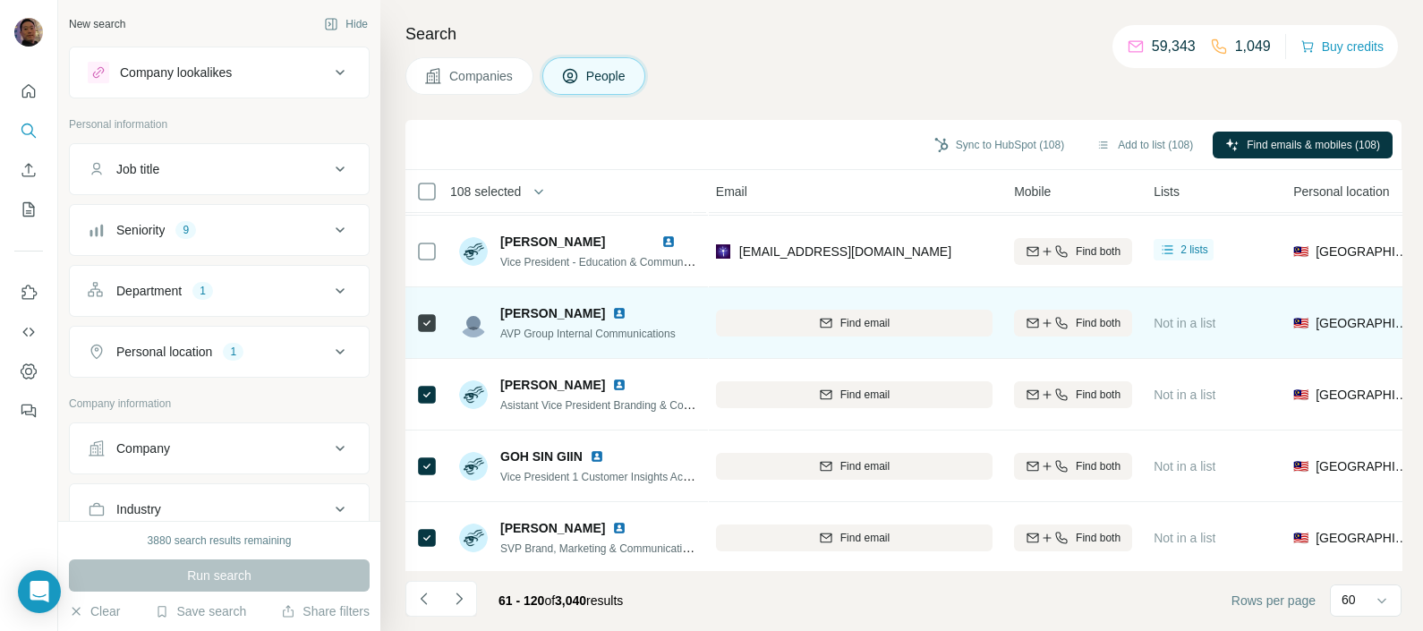
scroll to position [1007, 440]
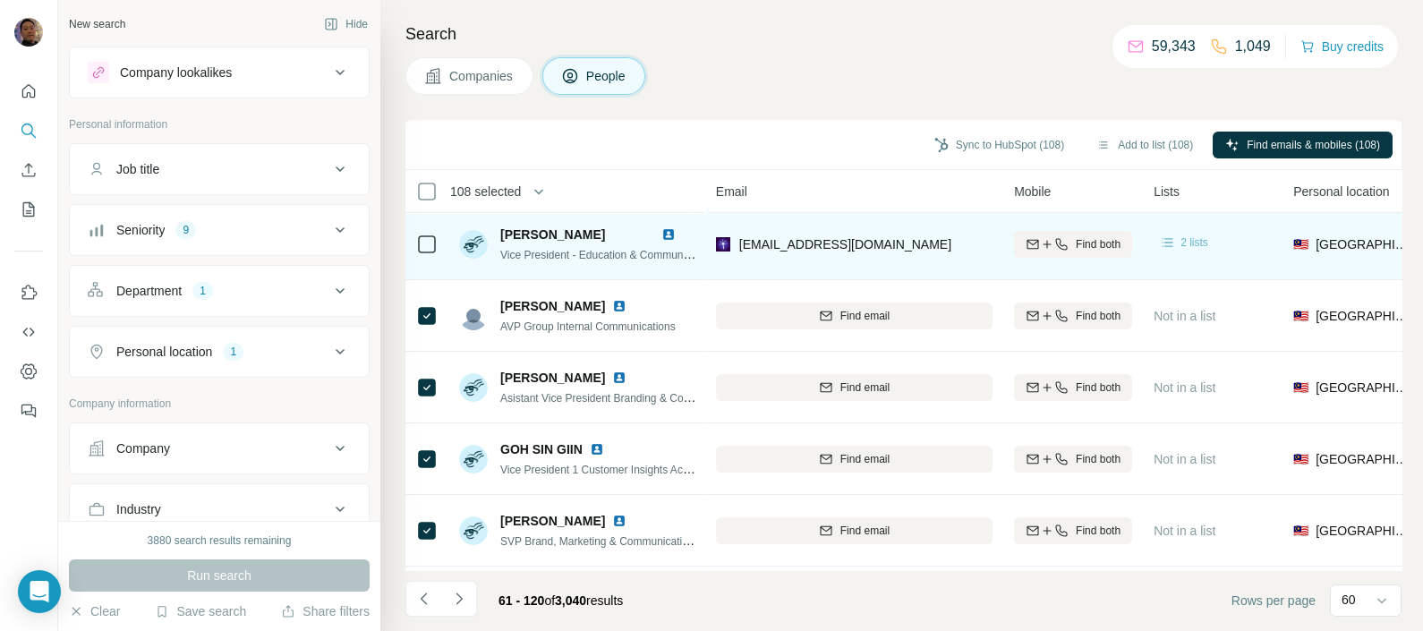
click at [1193, 242] on span "2 lists" at bounding box center [1195, 243] width 28 height 16
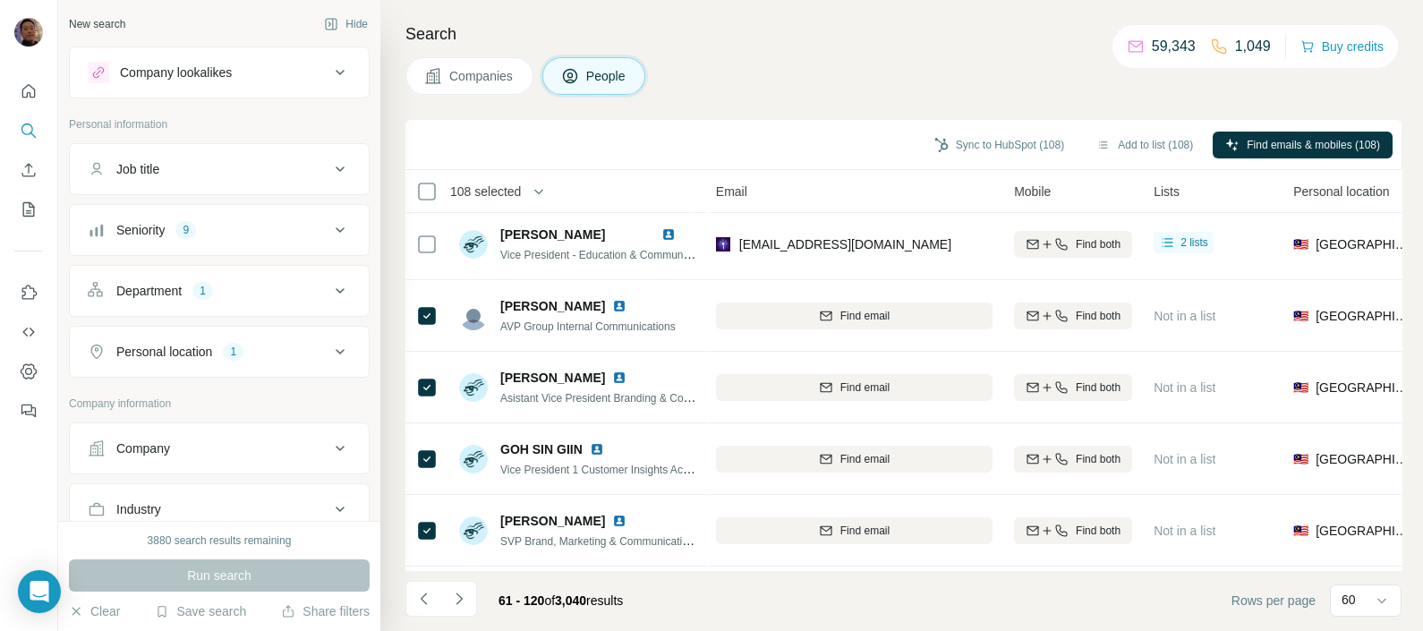
click at [927, 75] on div "Companies People" at bounding box center [904, 76] width 996 height 38
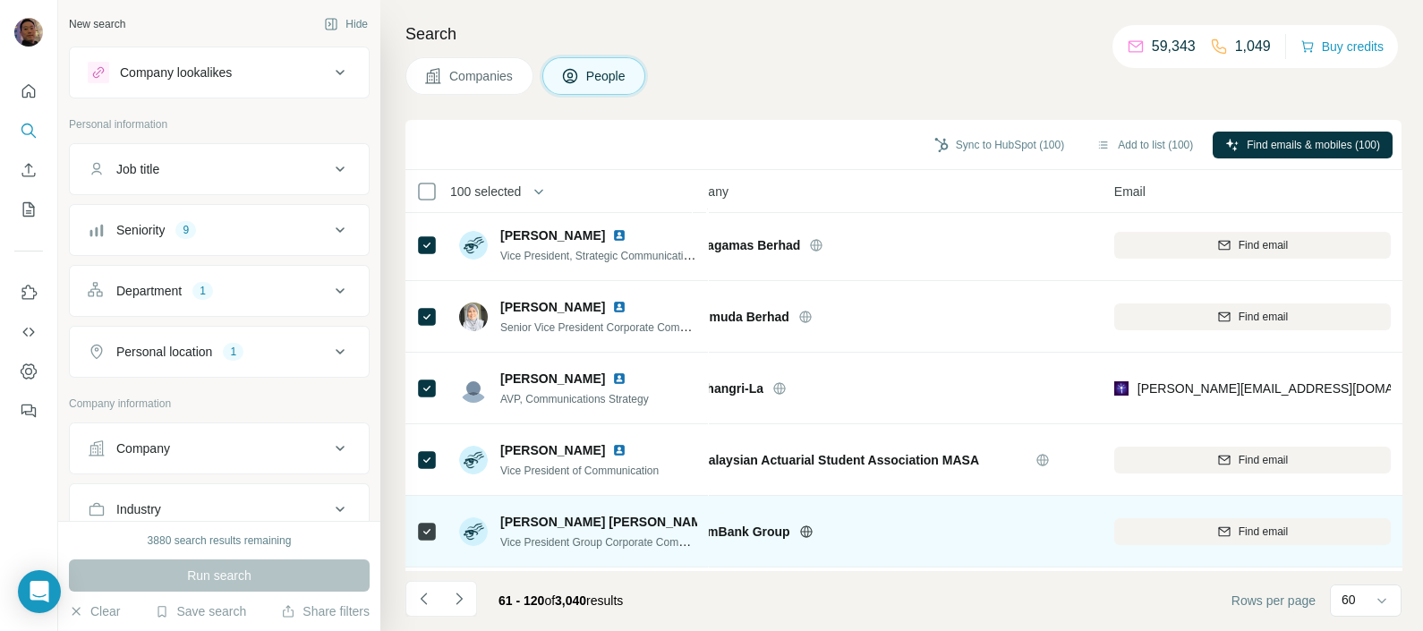
scroll to position [2797, 0]
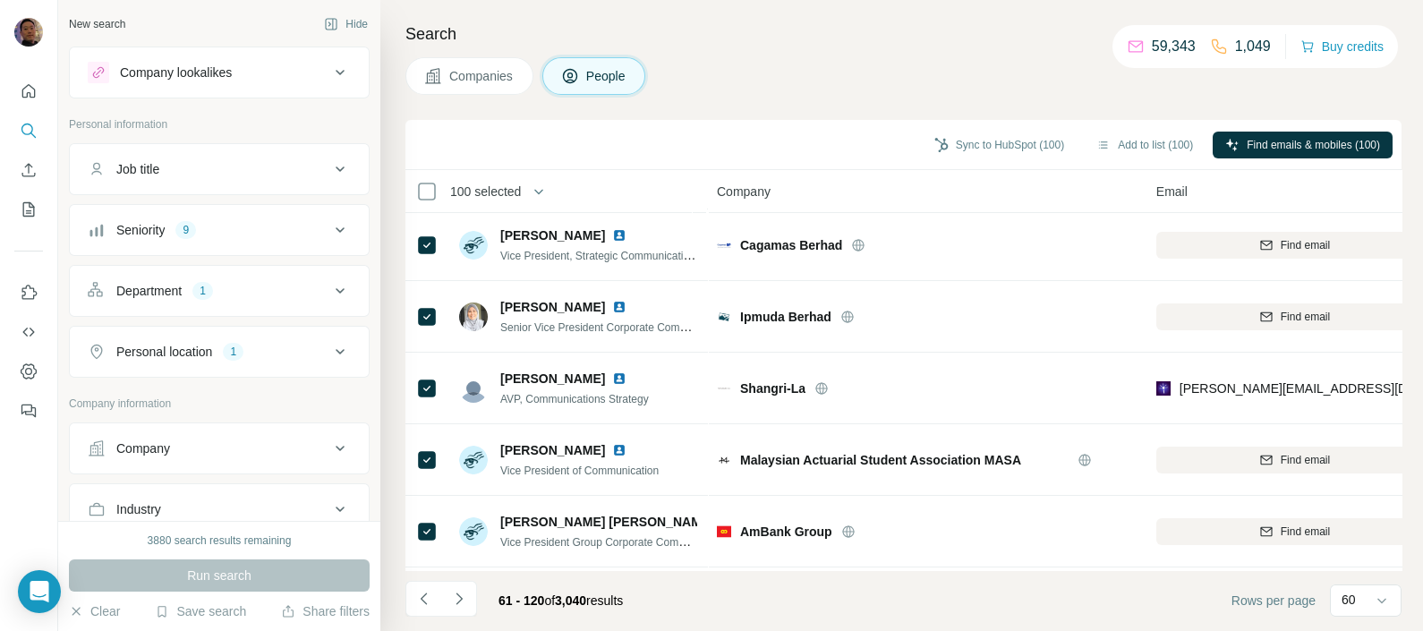
click at [329, 511] on icon at bounding box center [339, 509] width 21 height 21
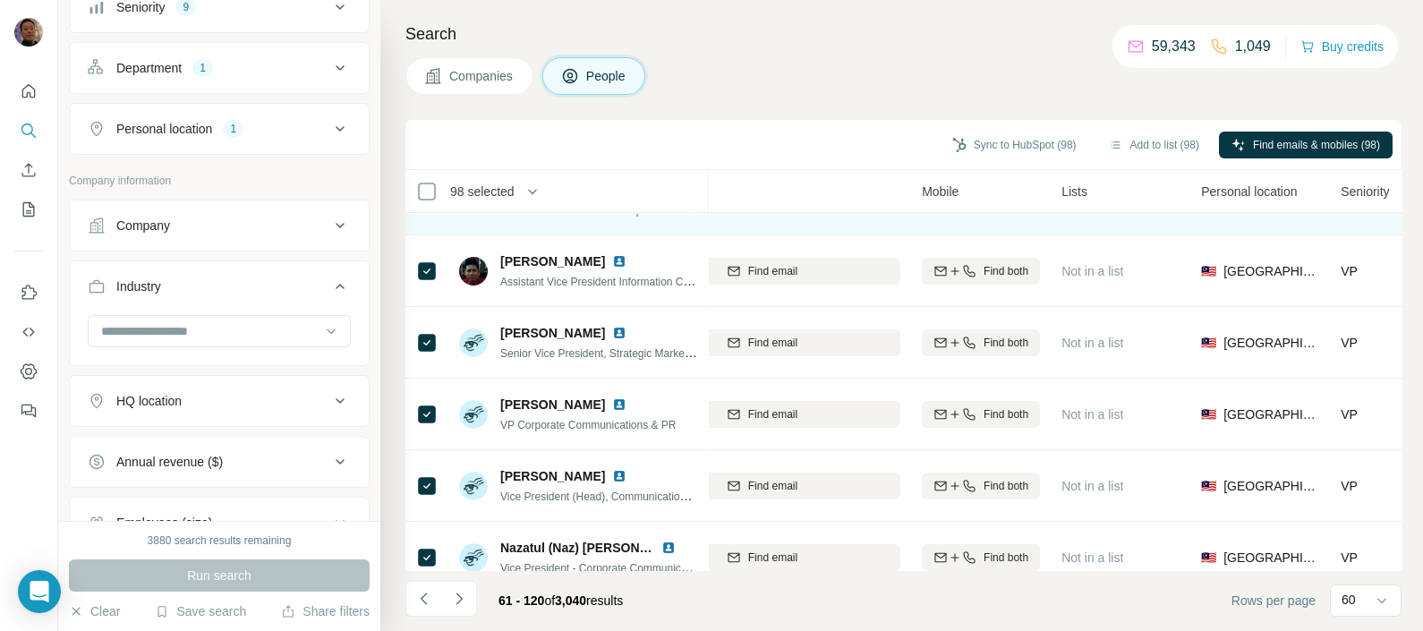
scroll to position [3951, 533]
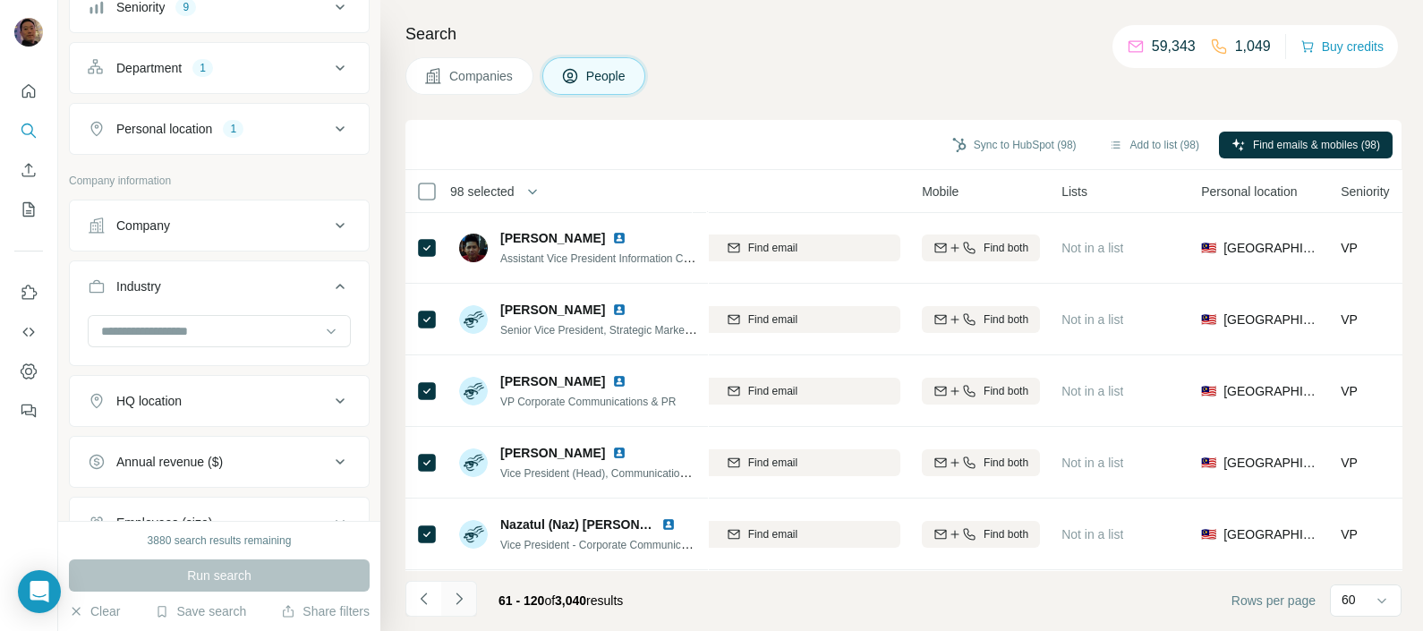
click at [457, 597] on icon "Navigate to next page" at bounding box center [459, 599] width 18 height 18
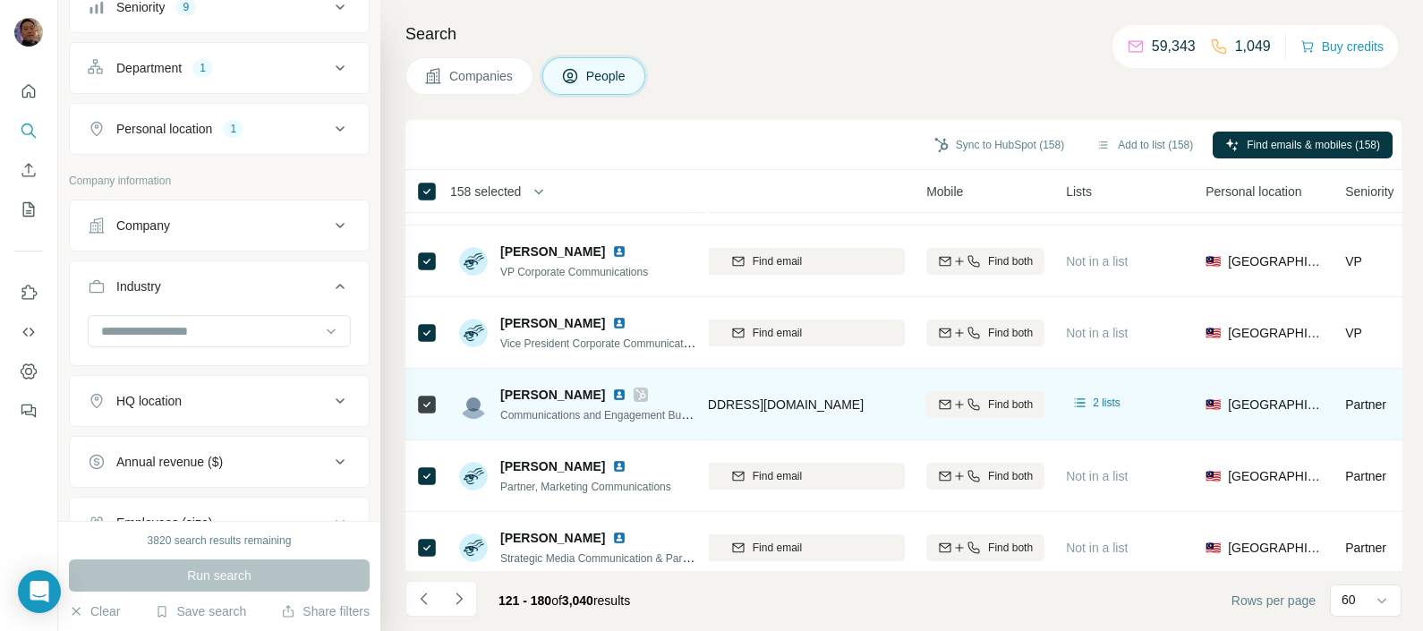
scroll to position [2238, 528]
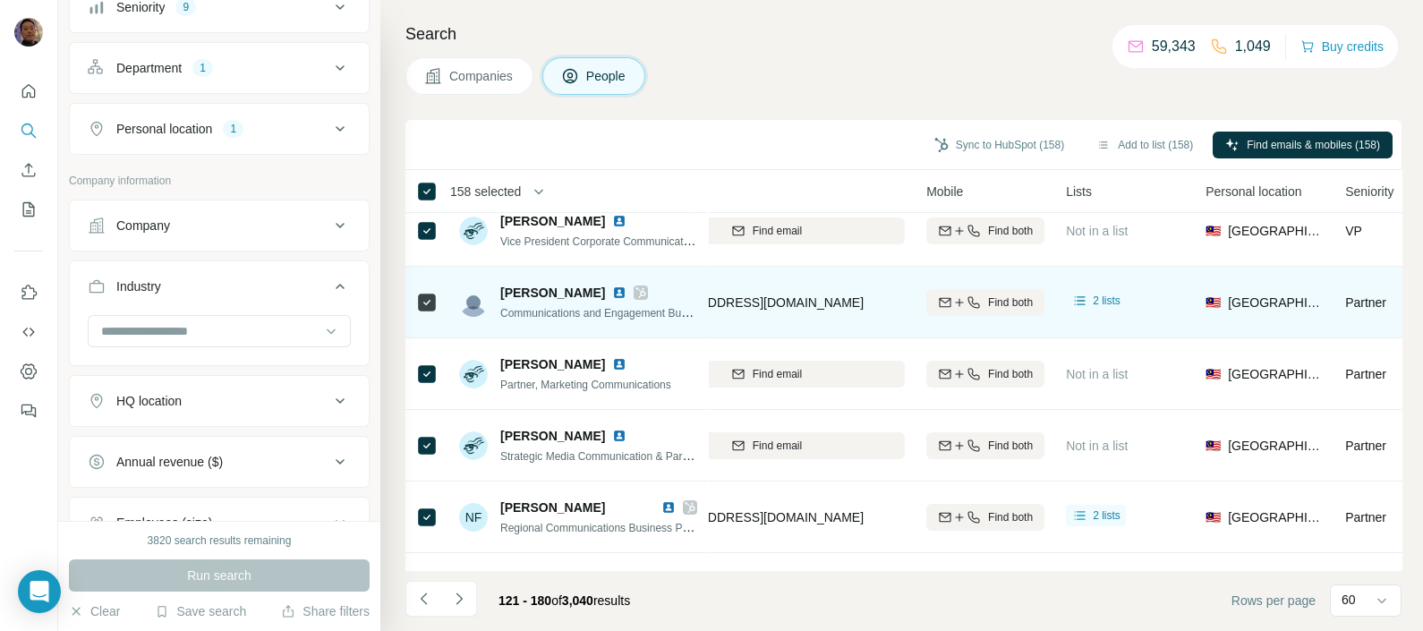
click at [416, 297] on icon at bounding box center [426, 302] width 21 height 21
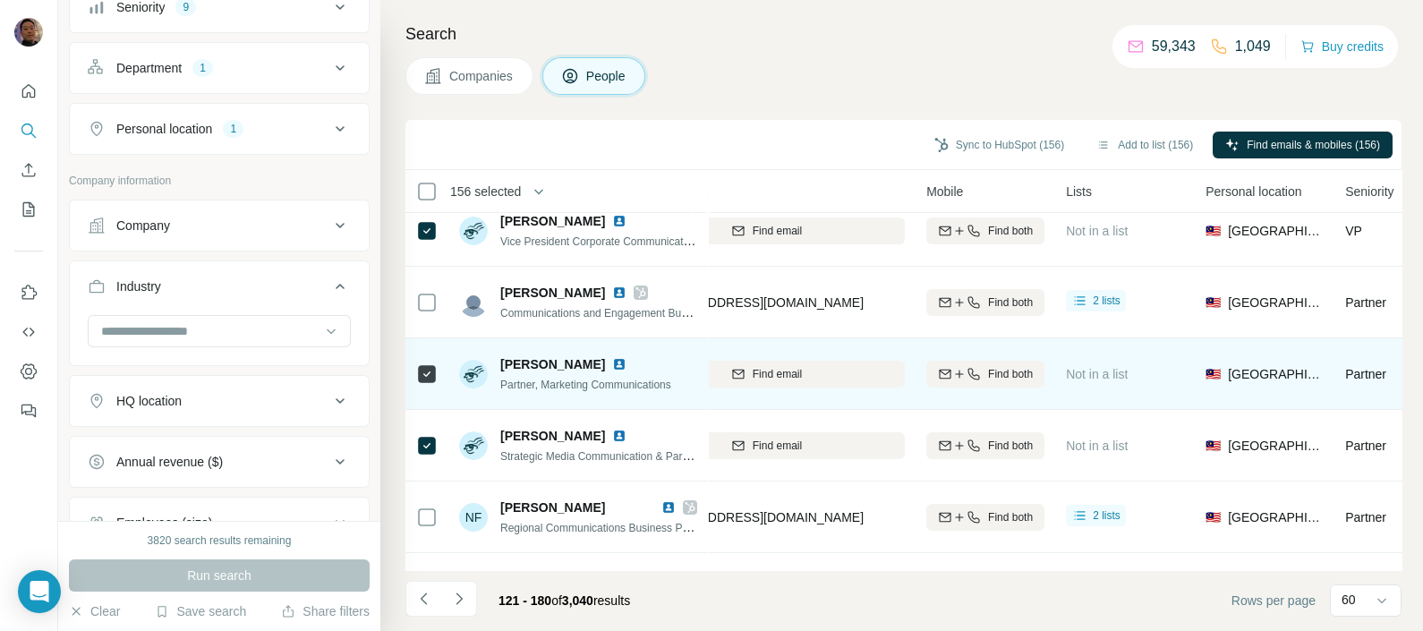
scroll to position [2462, 528]
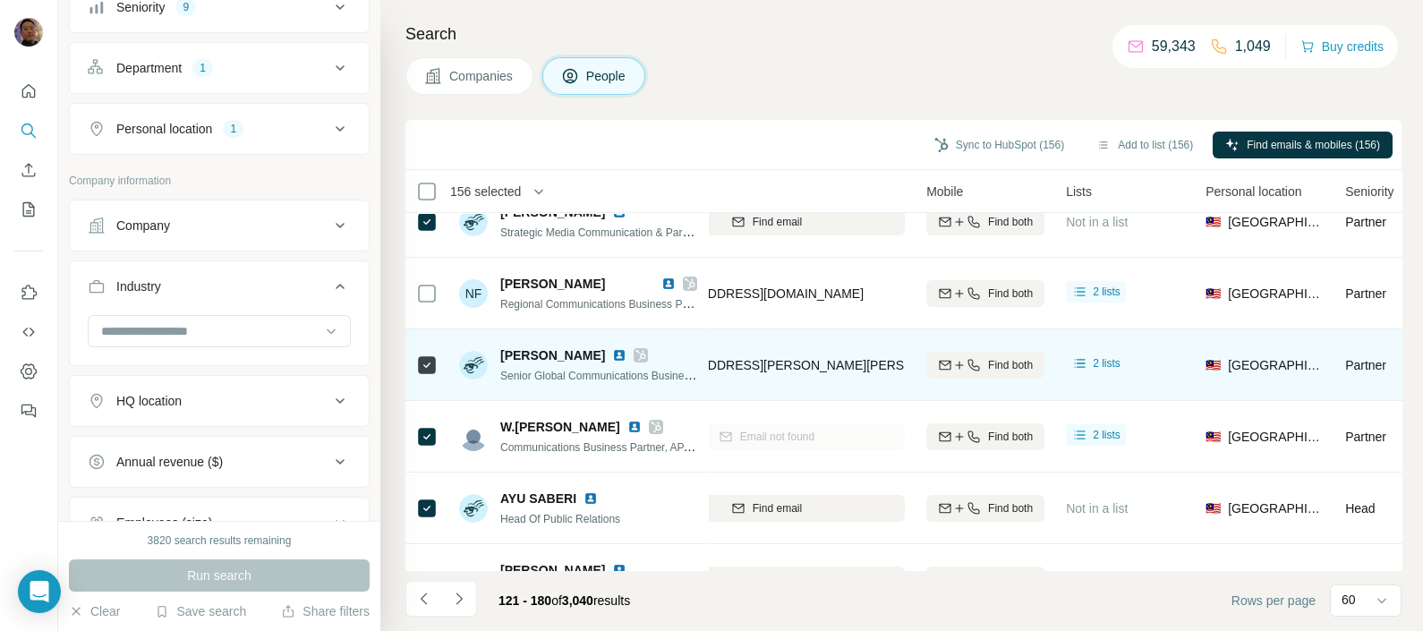
click at [416, 365] on icon at bounding box center [426, 365] width 21 height 21
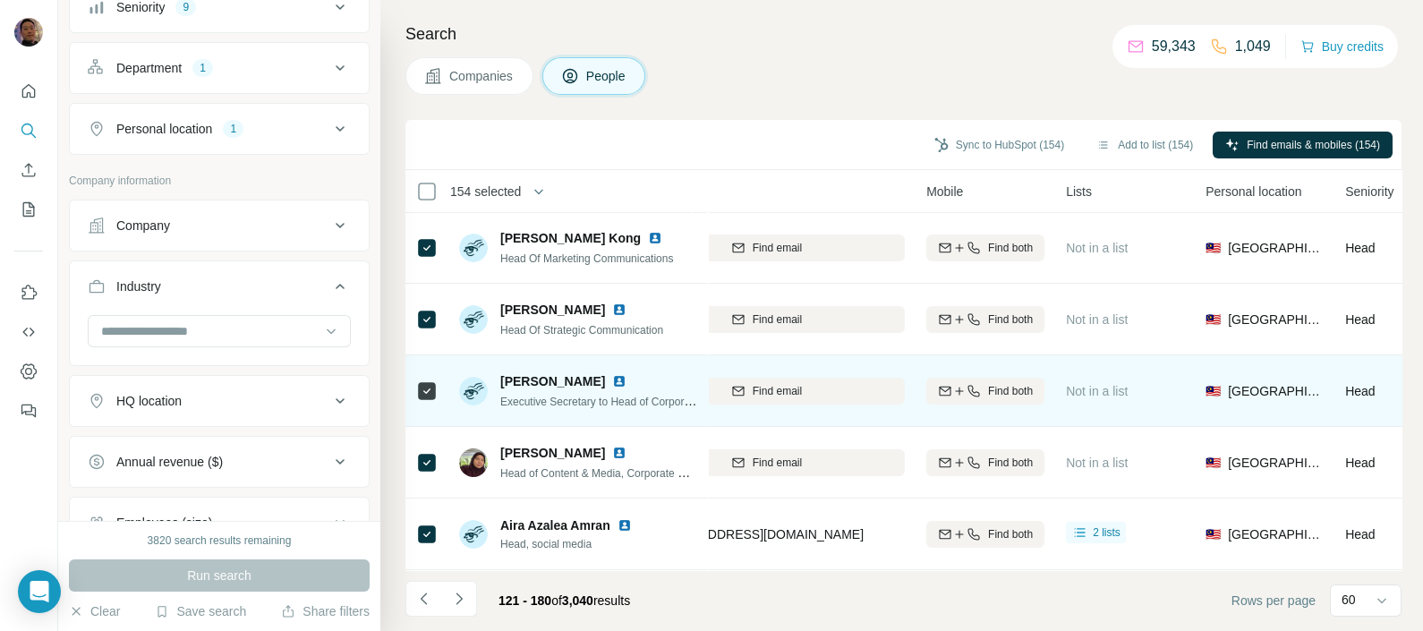
scroll to position [3951, 528]
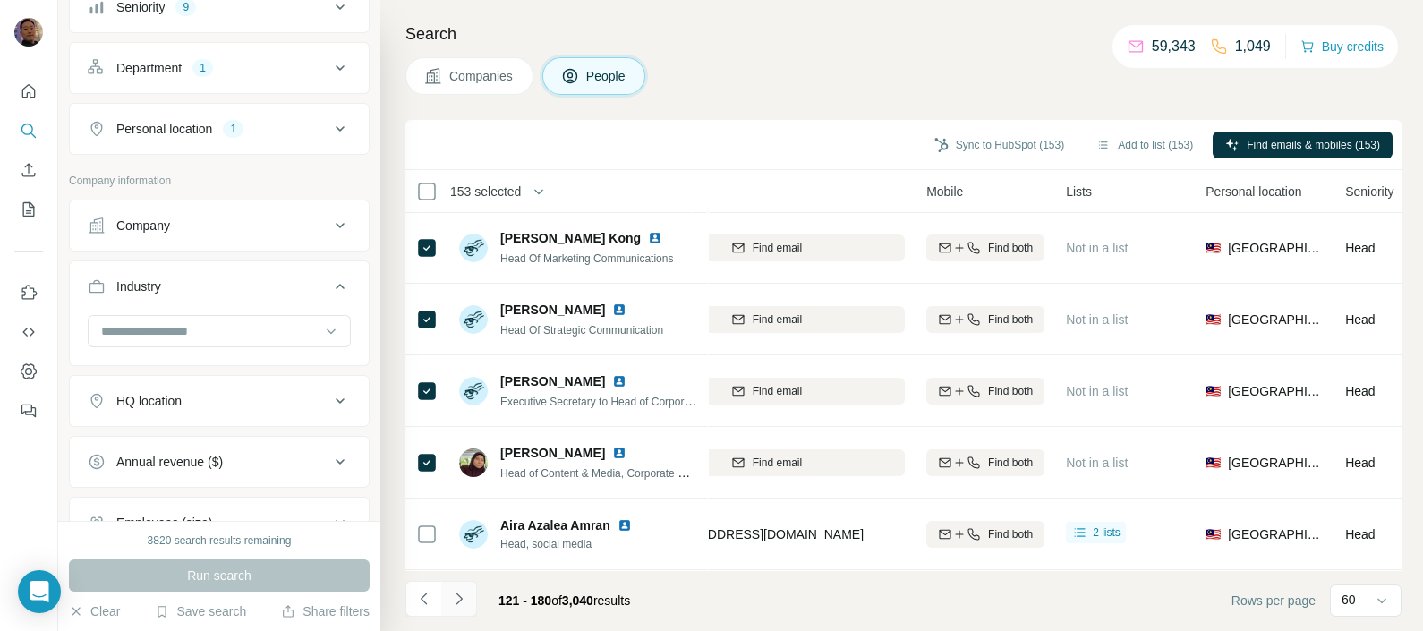
click at [457, 600] on icon "Navigate to next page" at bounding box center [459, 599] width 18 height 18
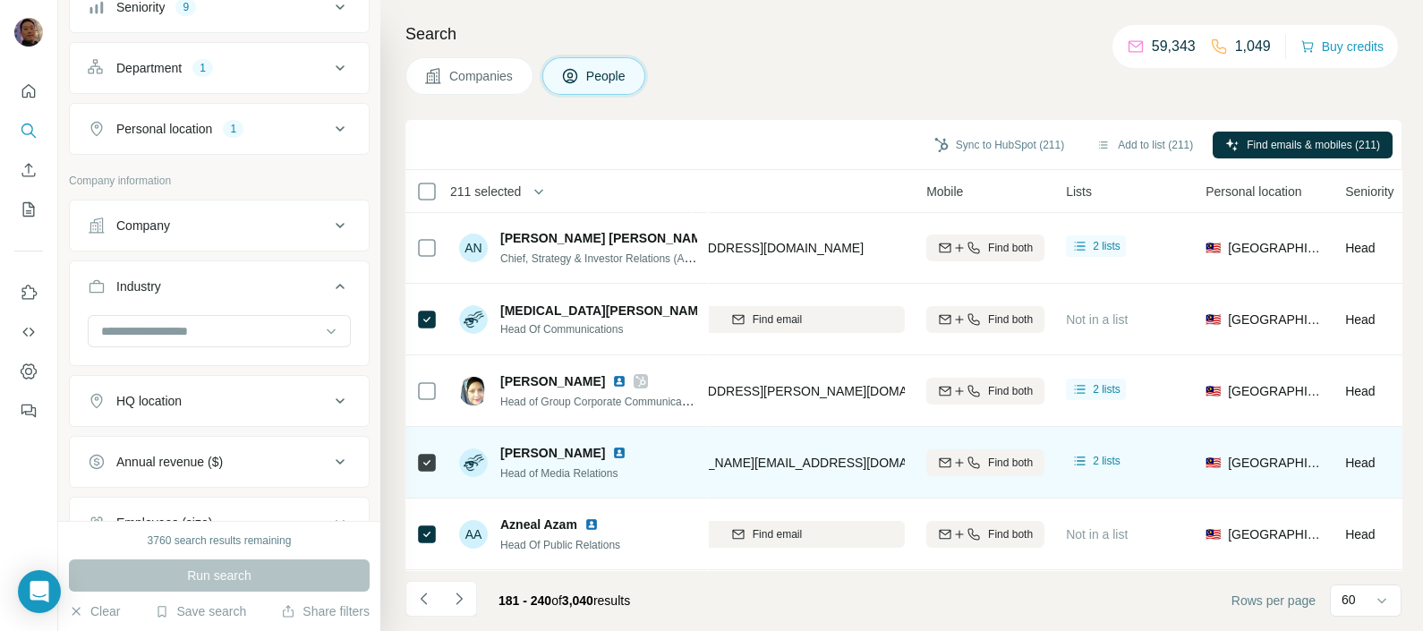
click at [415, 452] on td at bounding box center [427, 463] width 43 height 72
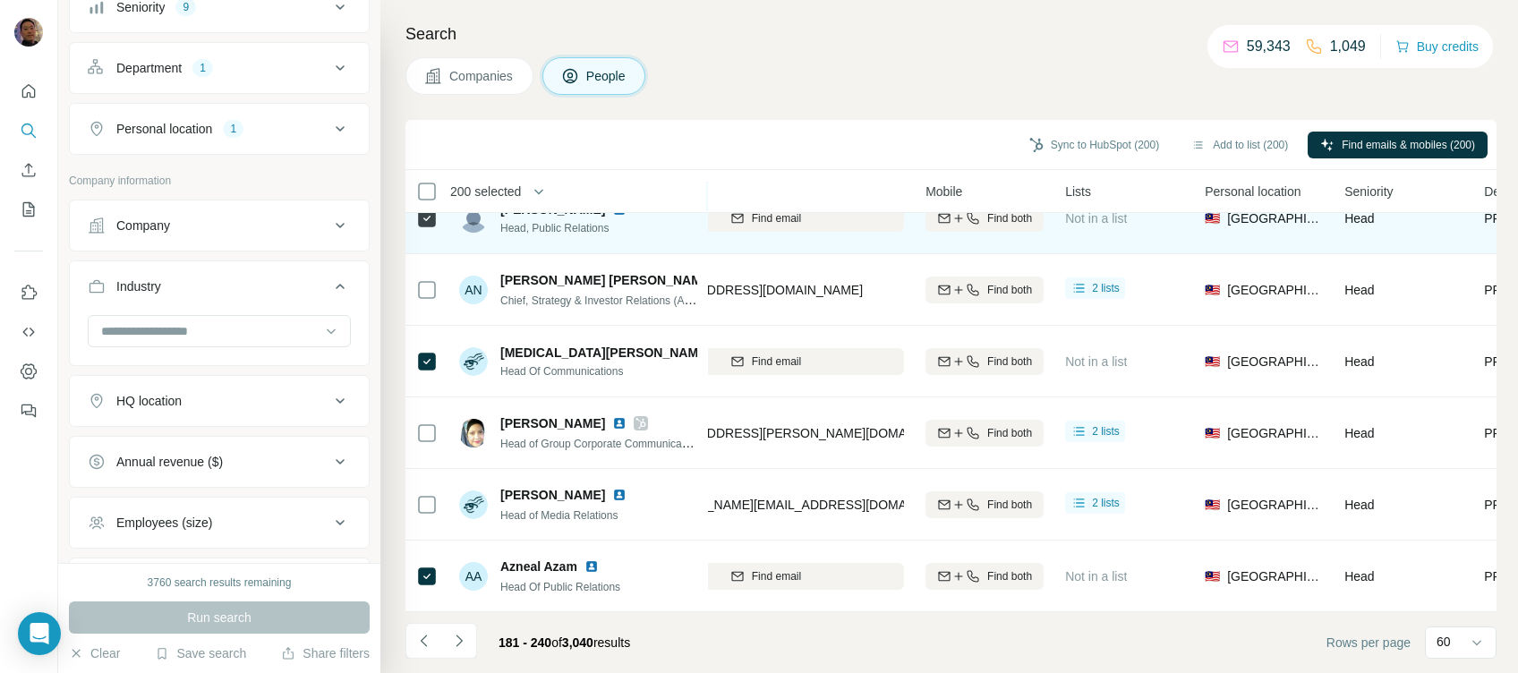
scroll to position [3910, 529]
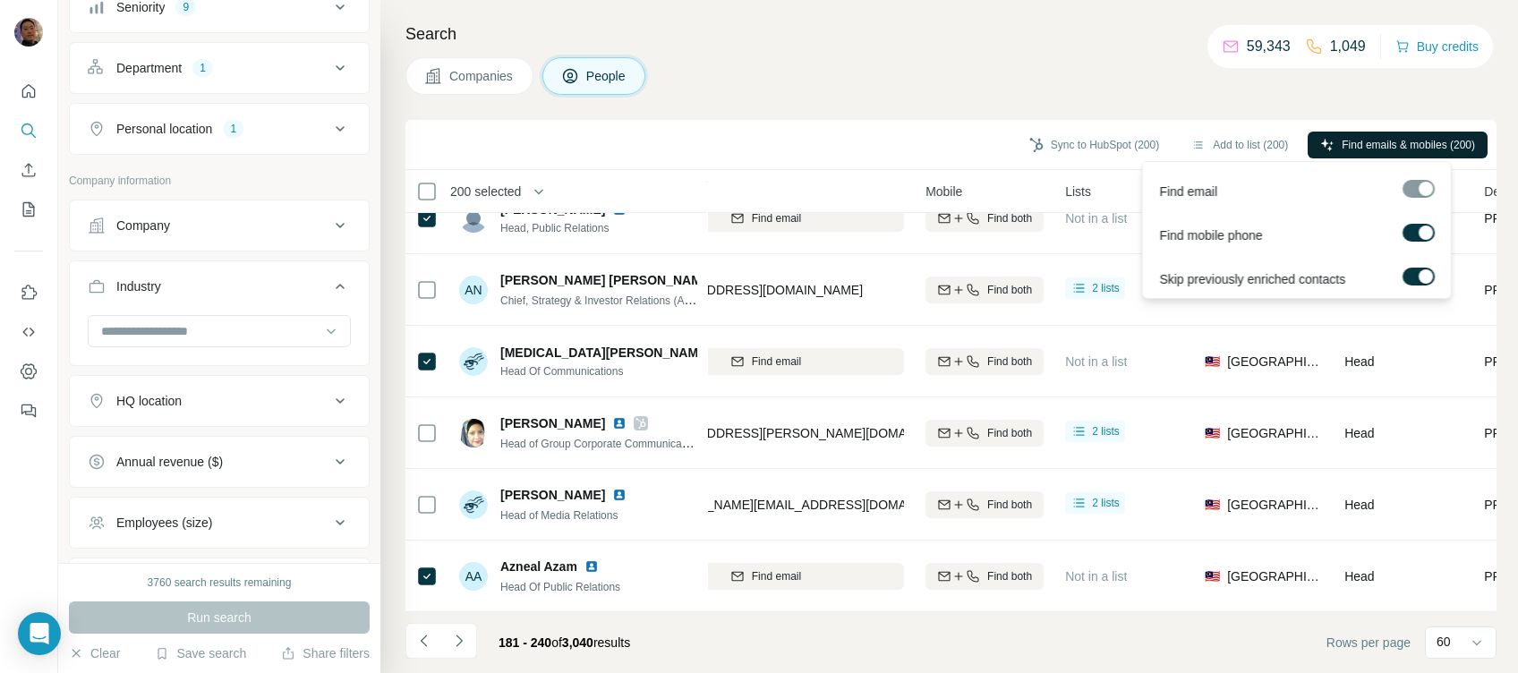
click at [1383, 135] on button "Find emails & mobiles (200)" at bounding box center [1398, 145] width 180 height 27
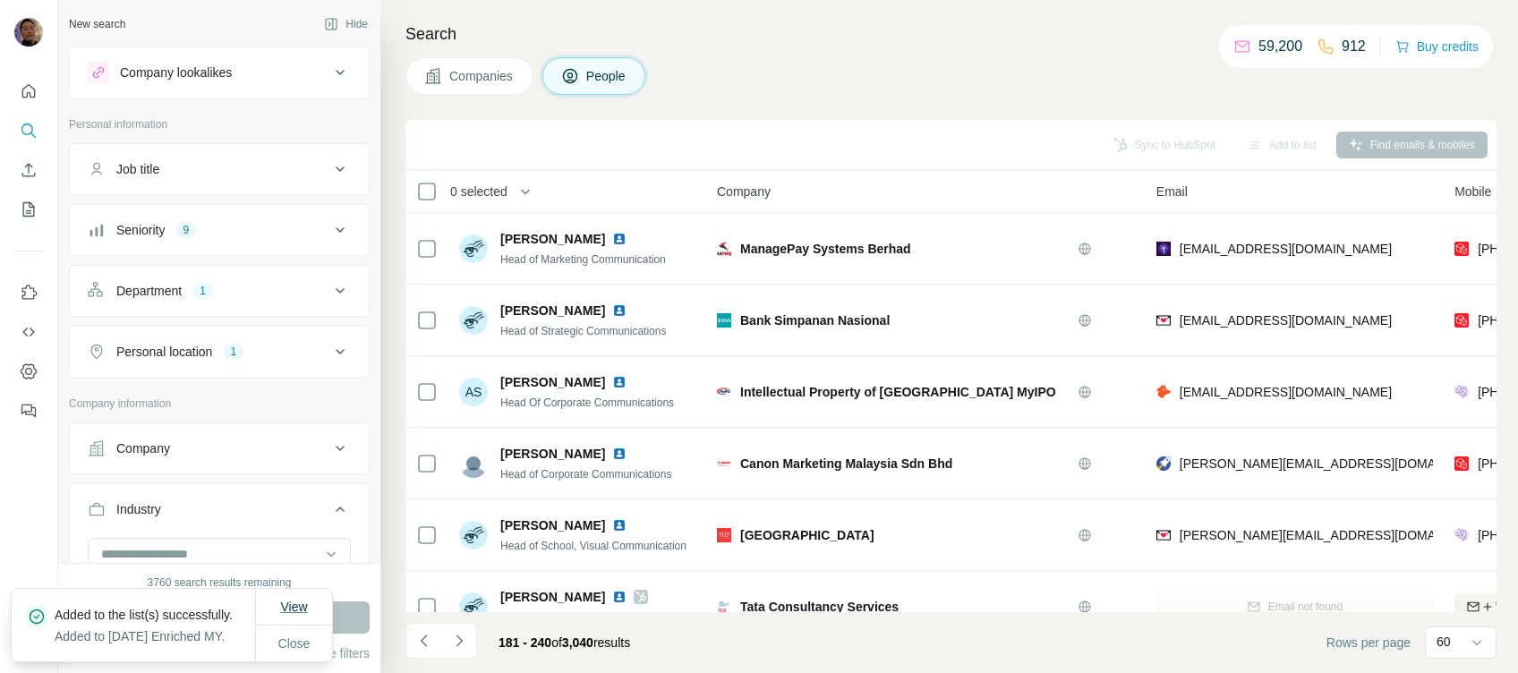
click at [295, 600] on span "View" at bounding box center [293, 607] width 27 height 14
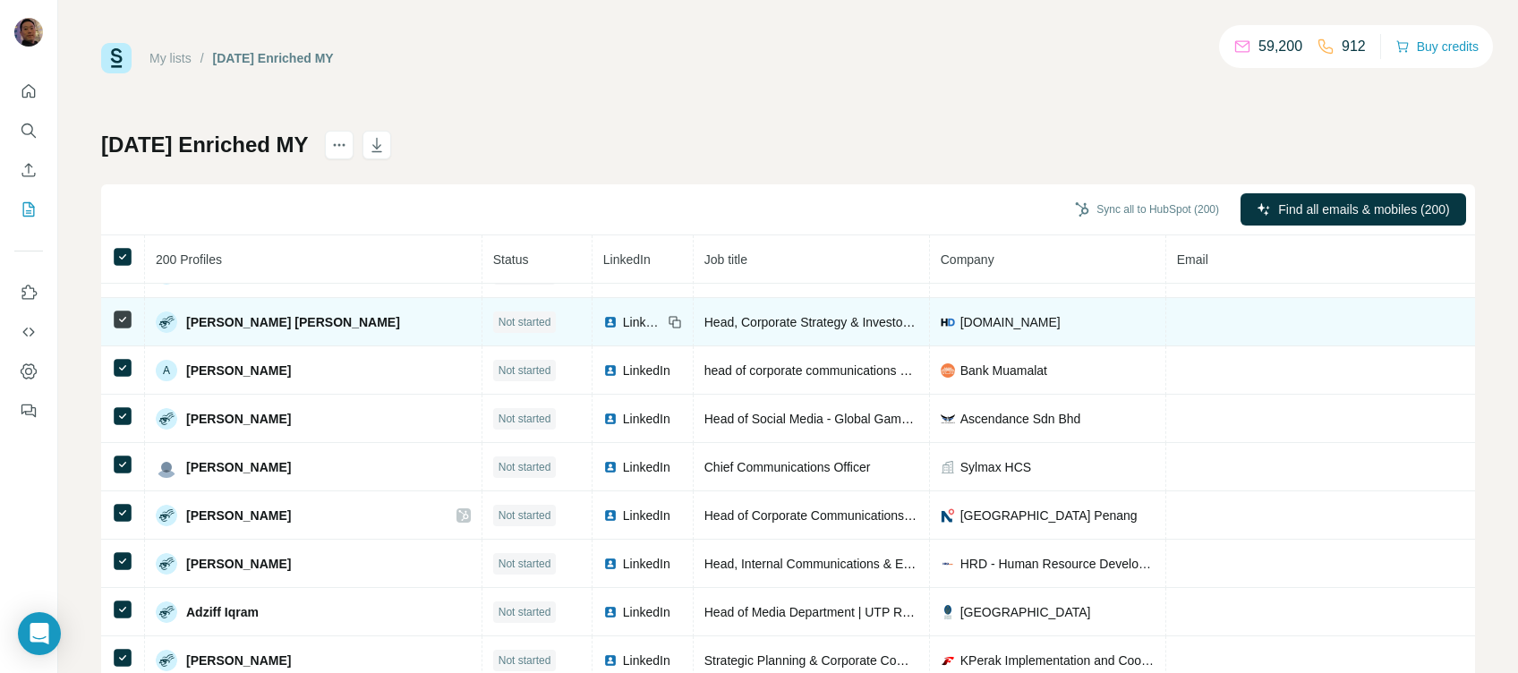
scroll to position [119, 0]
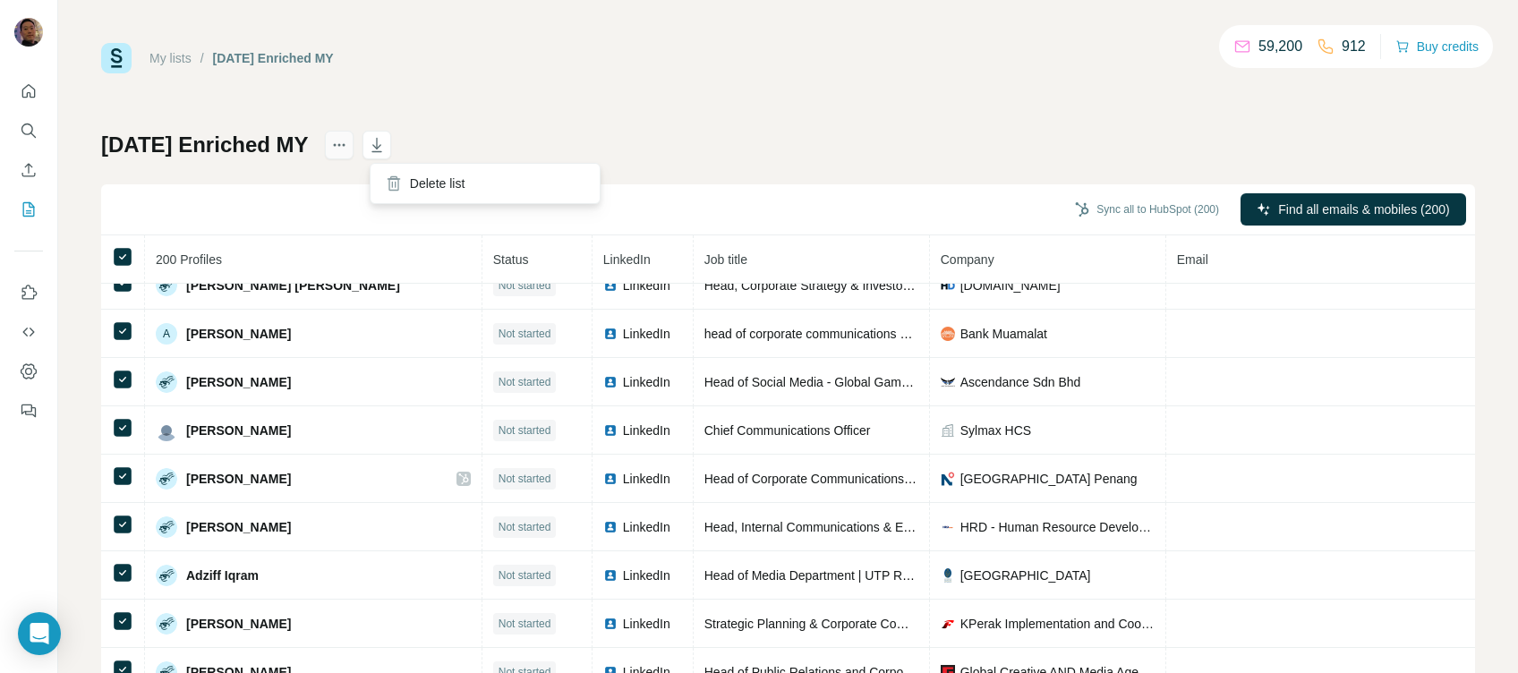
click at [348, 139] on icon "actions" at bounding box center [339, 145] width 18 height 18
click at [348, 153] on icon "actions" at bounding box center [339, 145] width 18 height 18
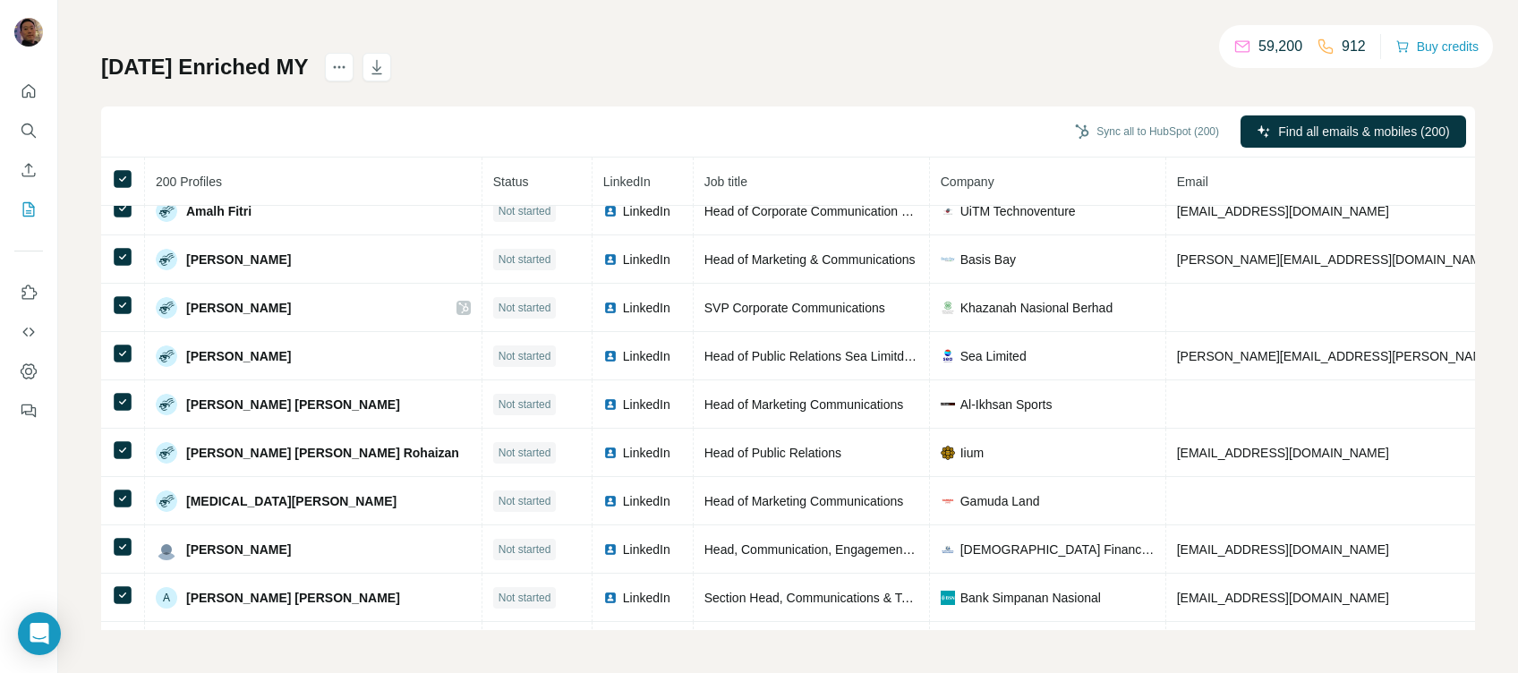
scroll to position [1915, 0]
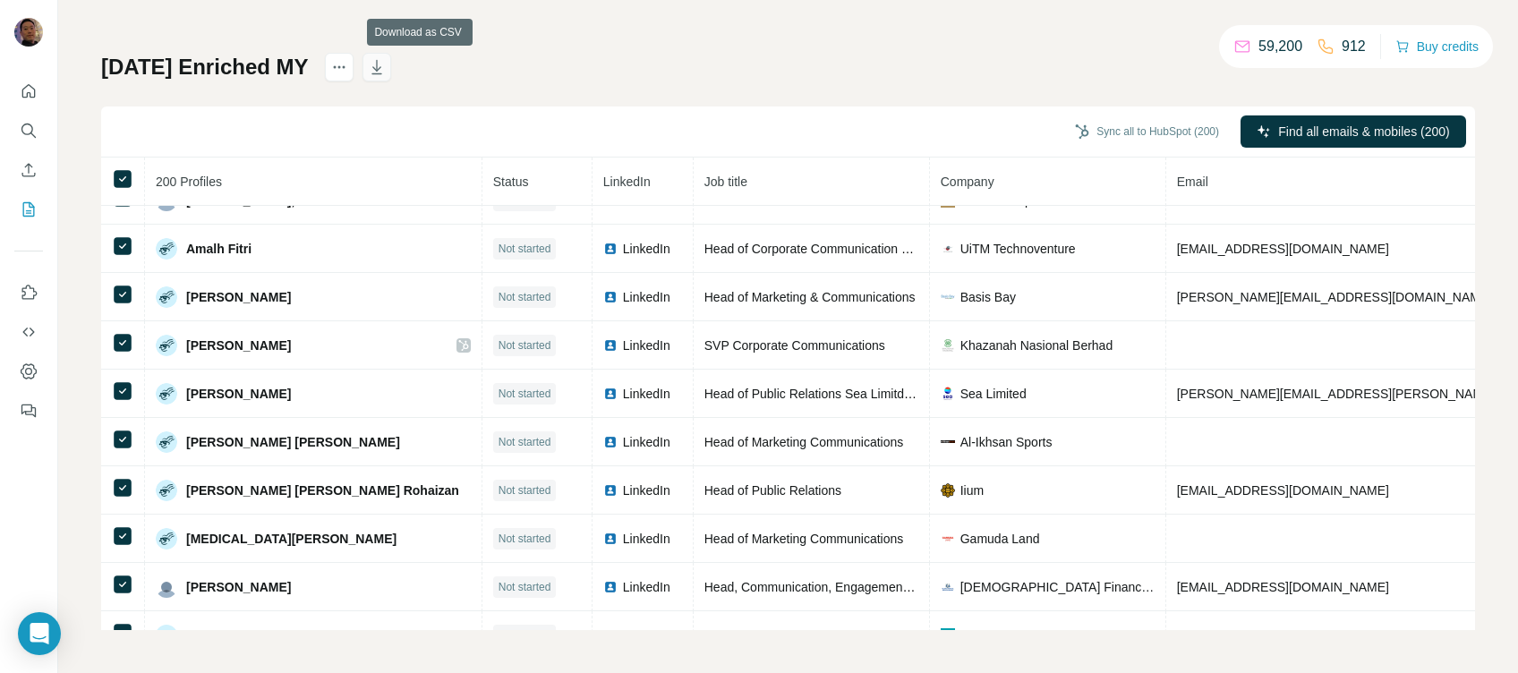
click at [386, 66] on icon "button" at bounding box center [377, 67] width 18 height 18
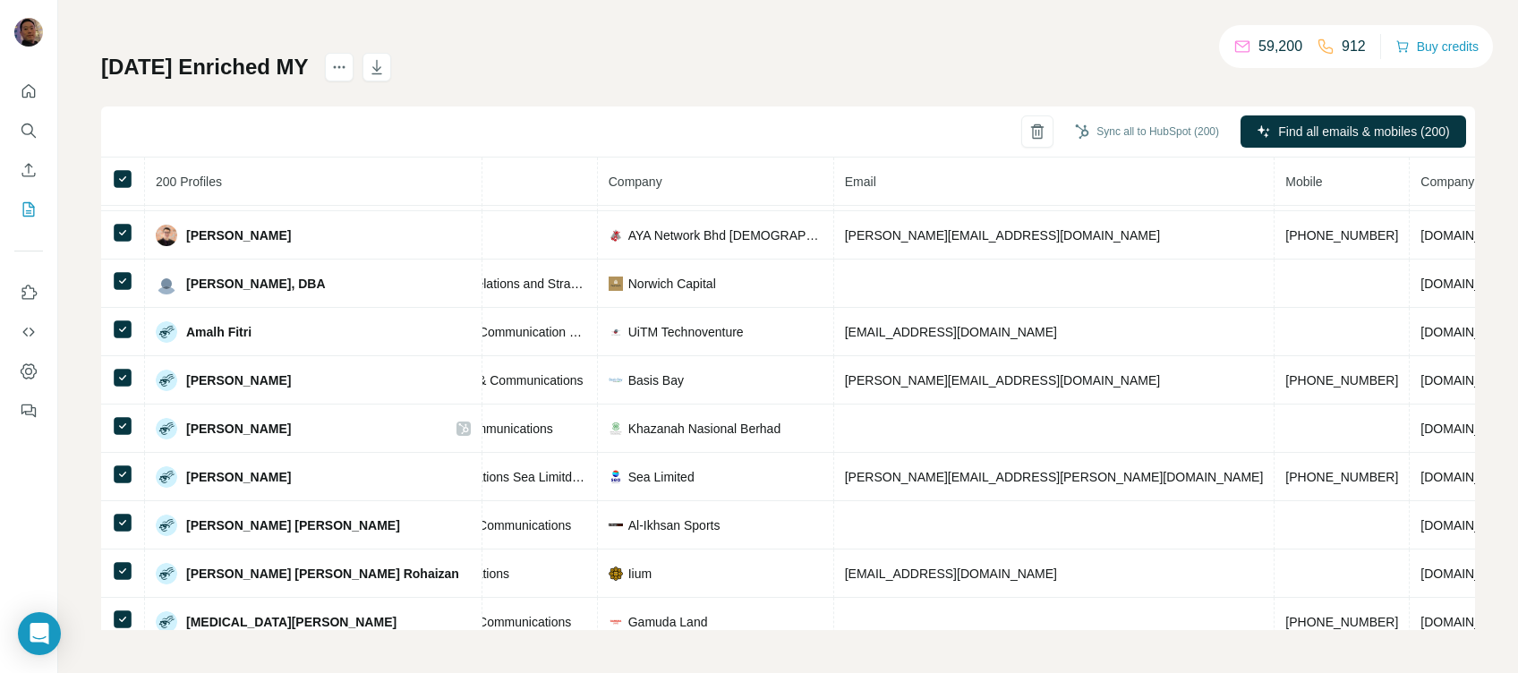
scroll to position [1712, 332]
